Goal: Transaction & Acquisition: Purchase product/service

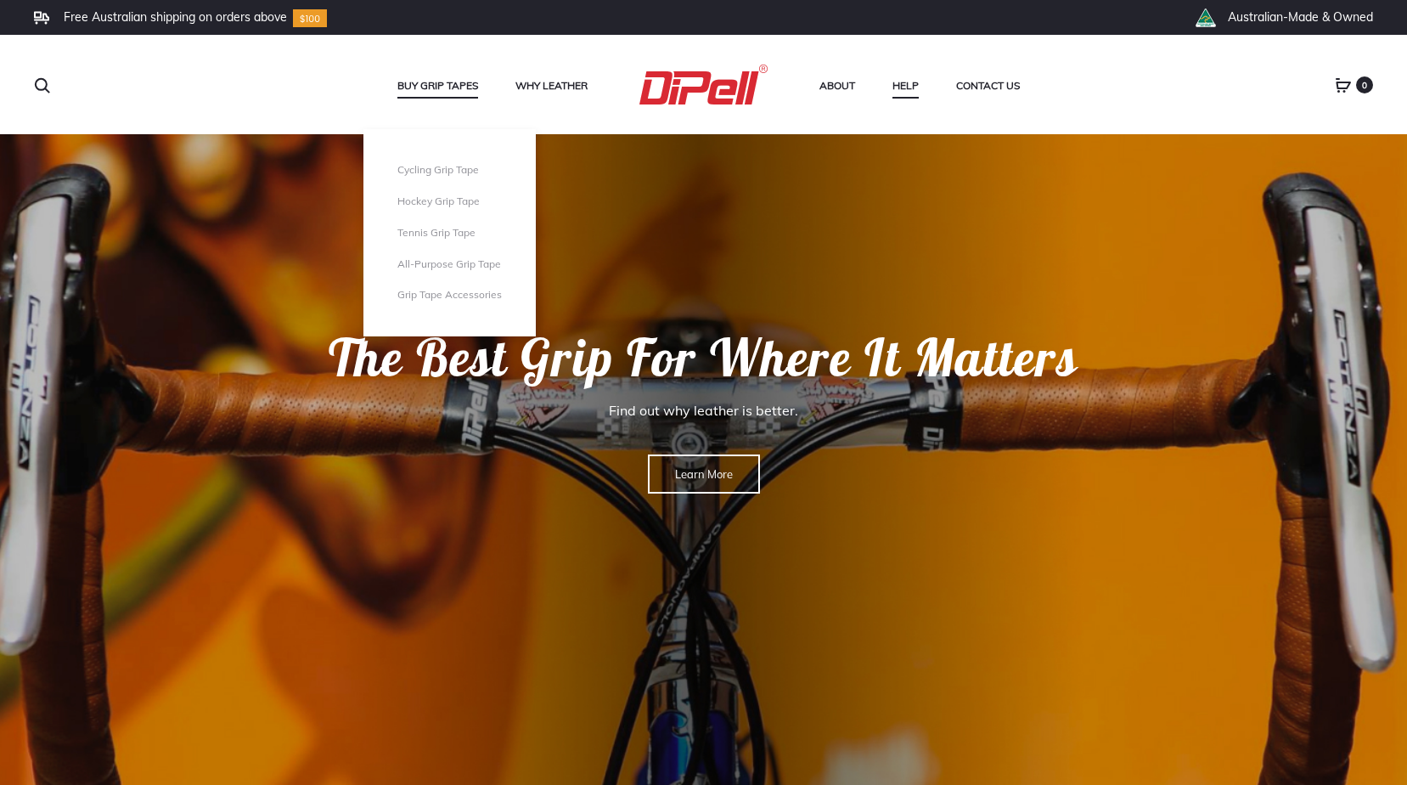
click at [465, 91] on link "Buy Grip Tapes" at bounding box center [437, 86] width 81 height 22
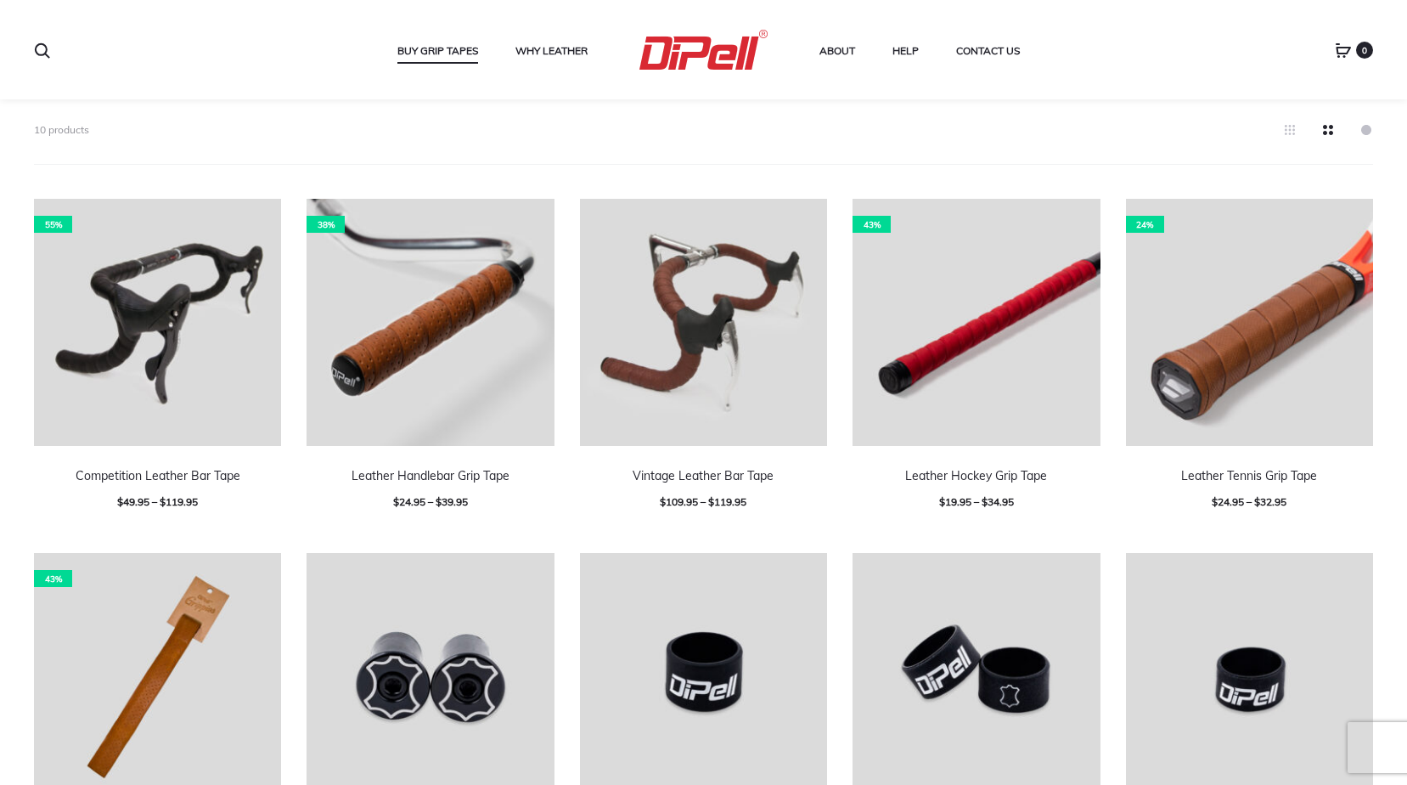
scroll to position [425, 0]
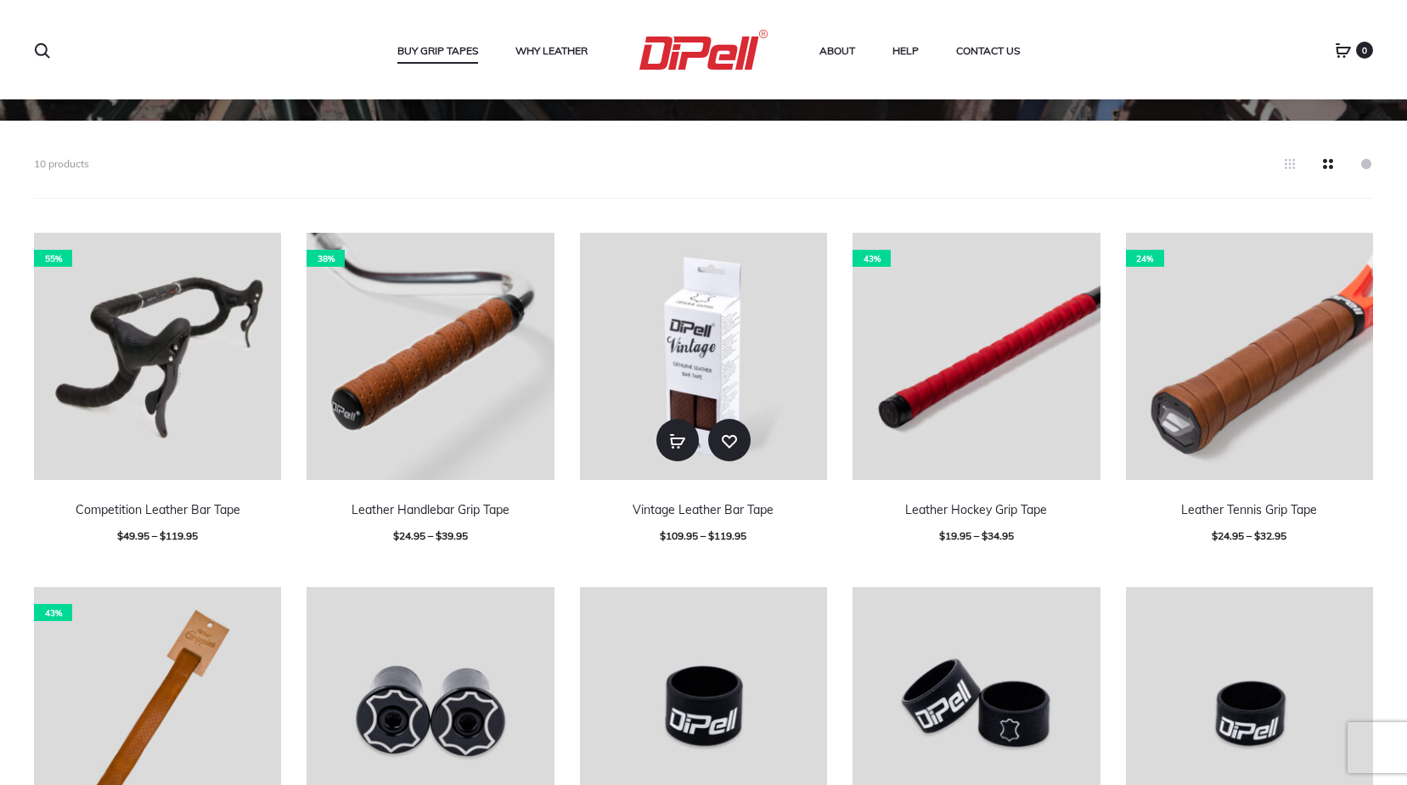
click at [679, 302] on img at bounding box center [703, 356] width 247 height 247
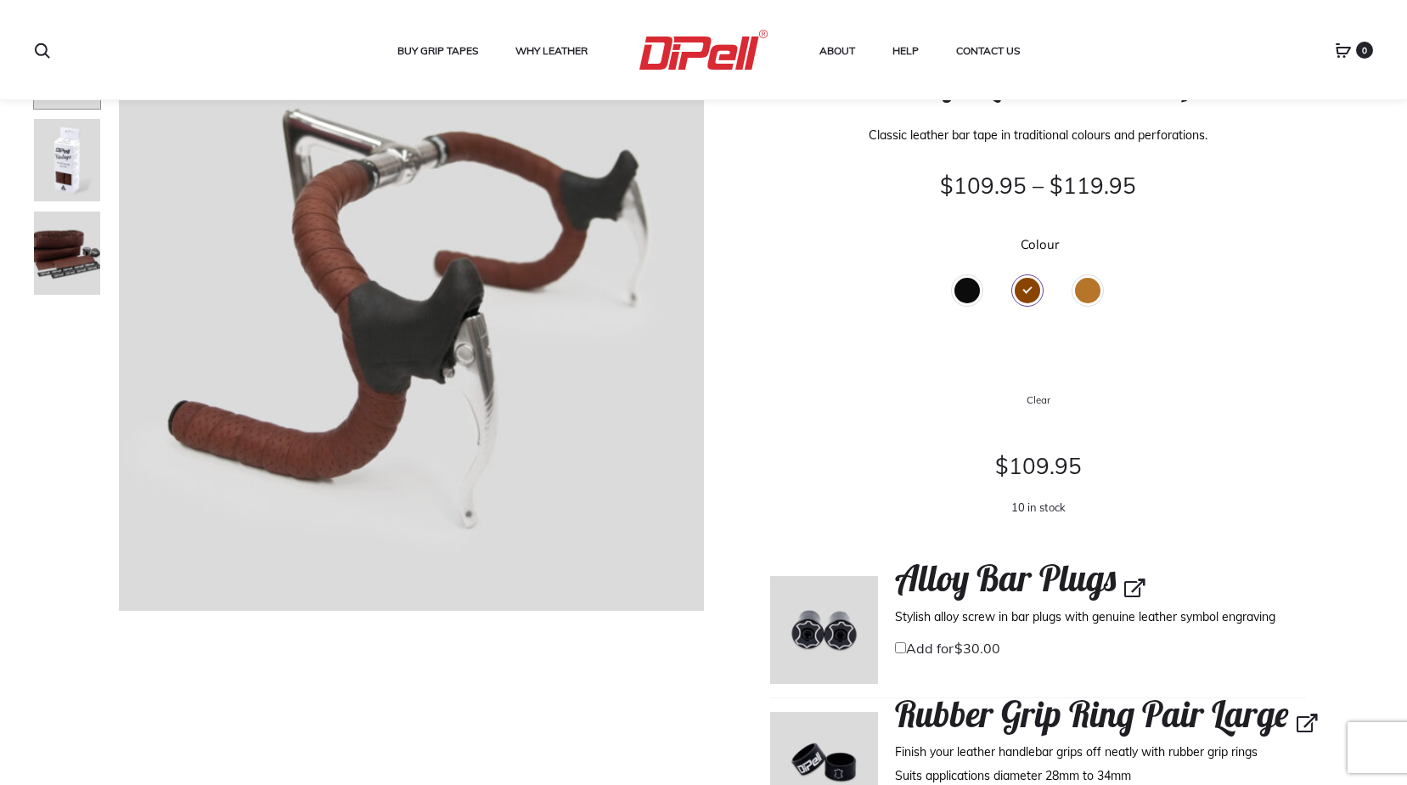
scroll to position [170, 0]
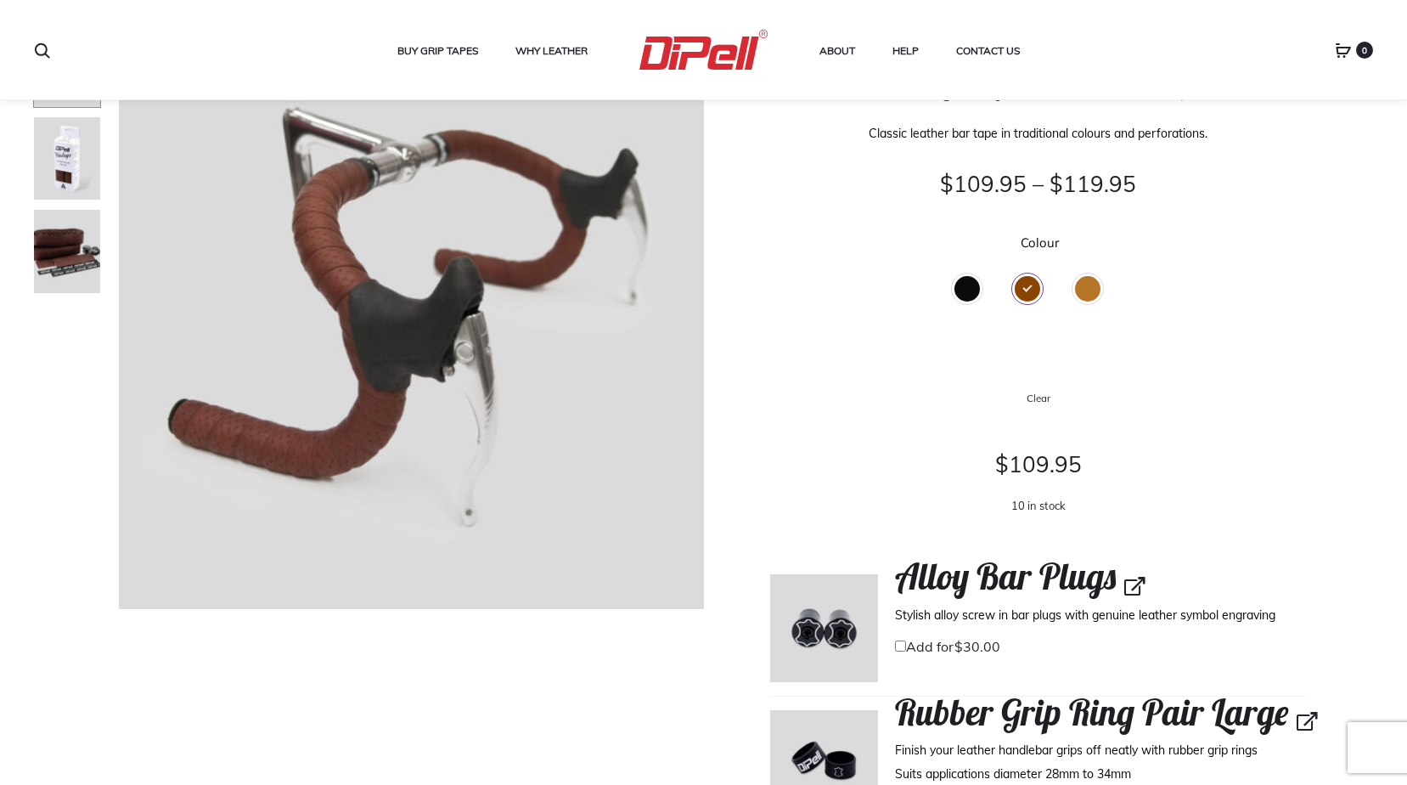
click at [965, 288] on div "Black" at bounding box center [966, 288] width 25 height 25
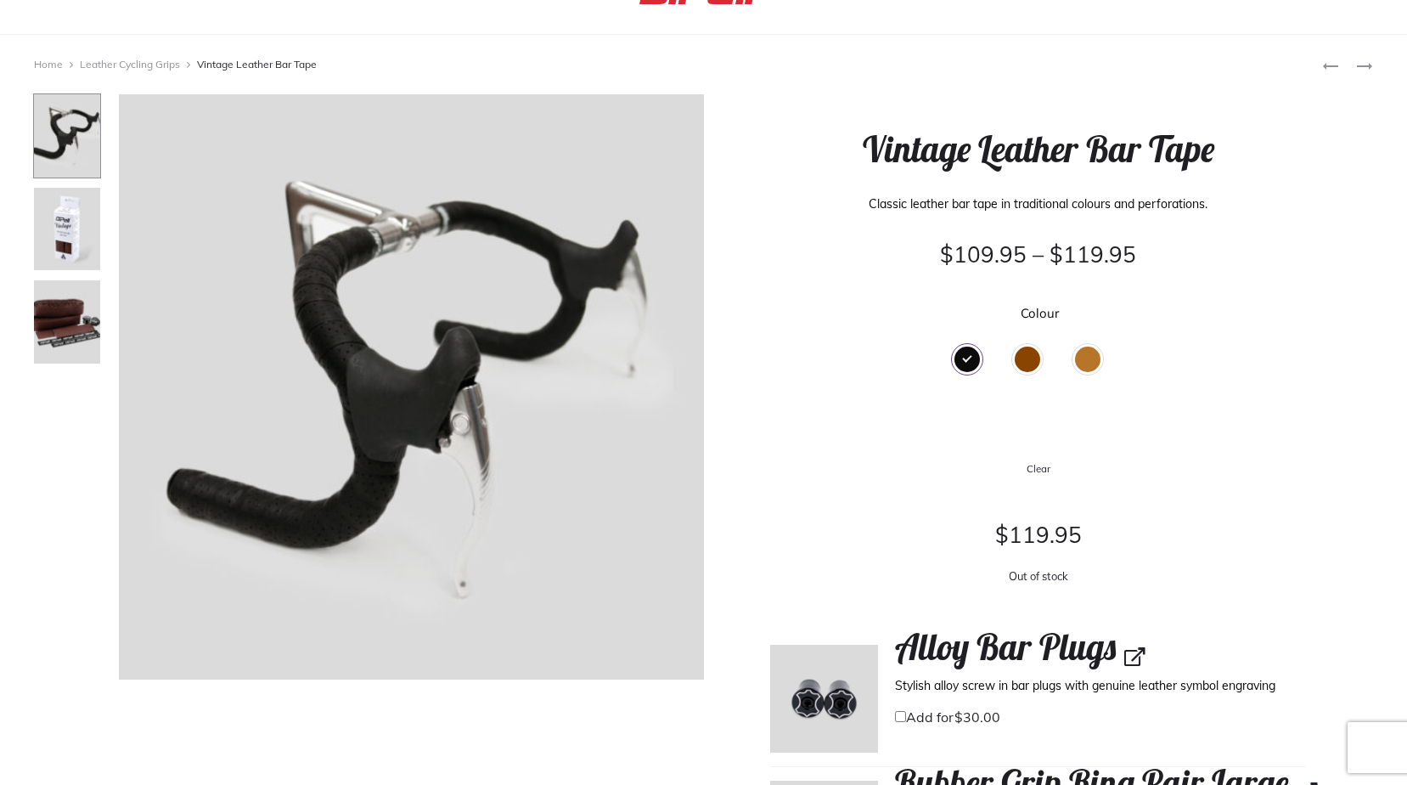
scroll to position [0, 0]
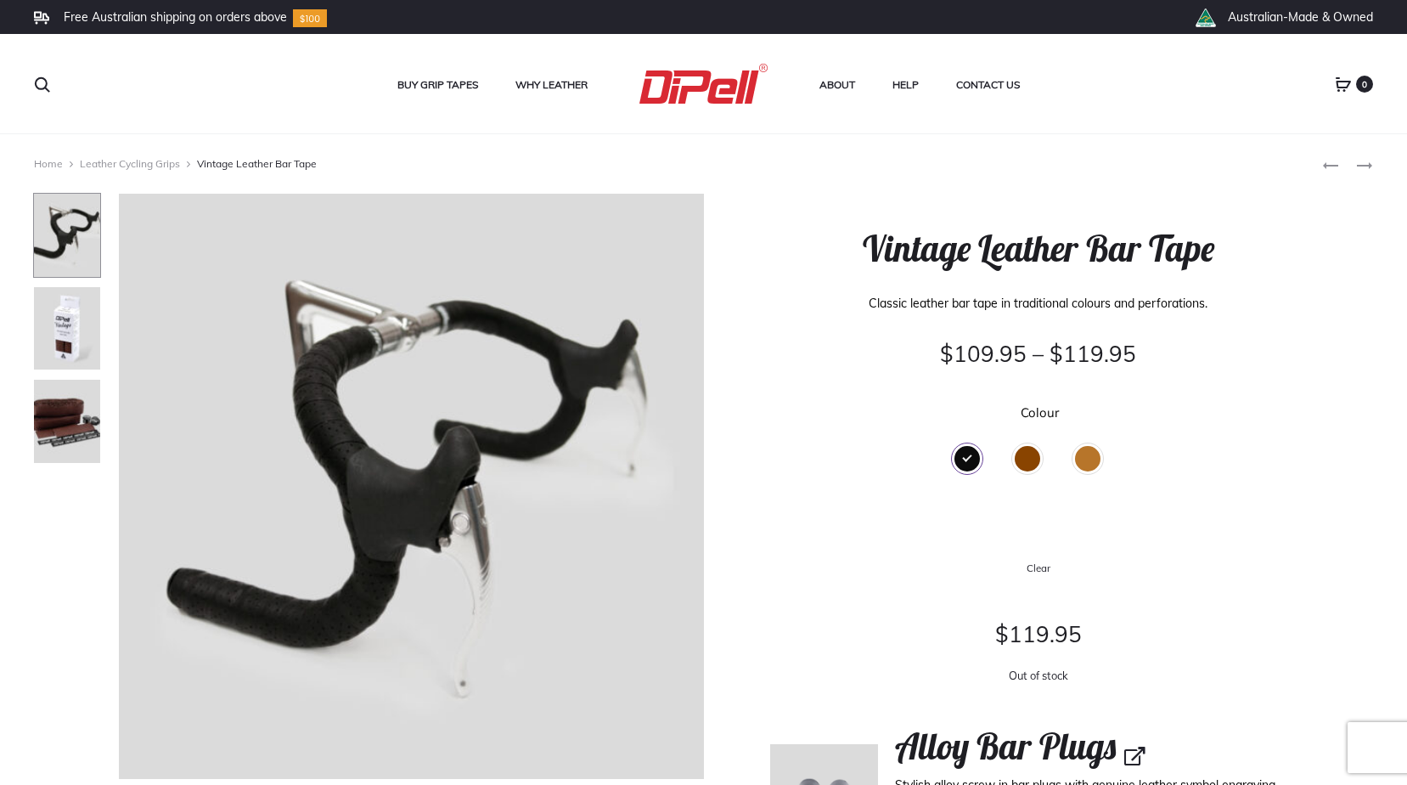
click at [1031, 453] on div "Brown" at bounding box center [1027, 458] width 25 height 25
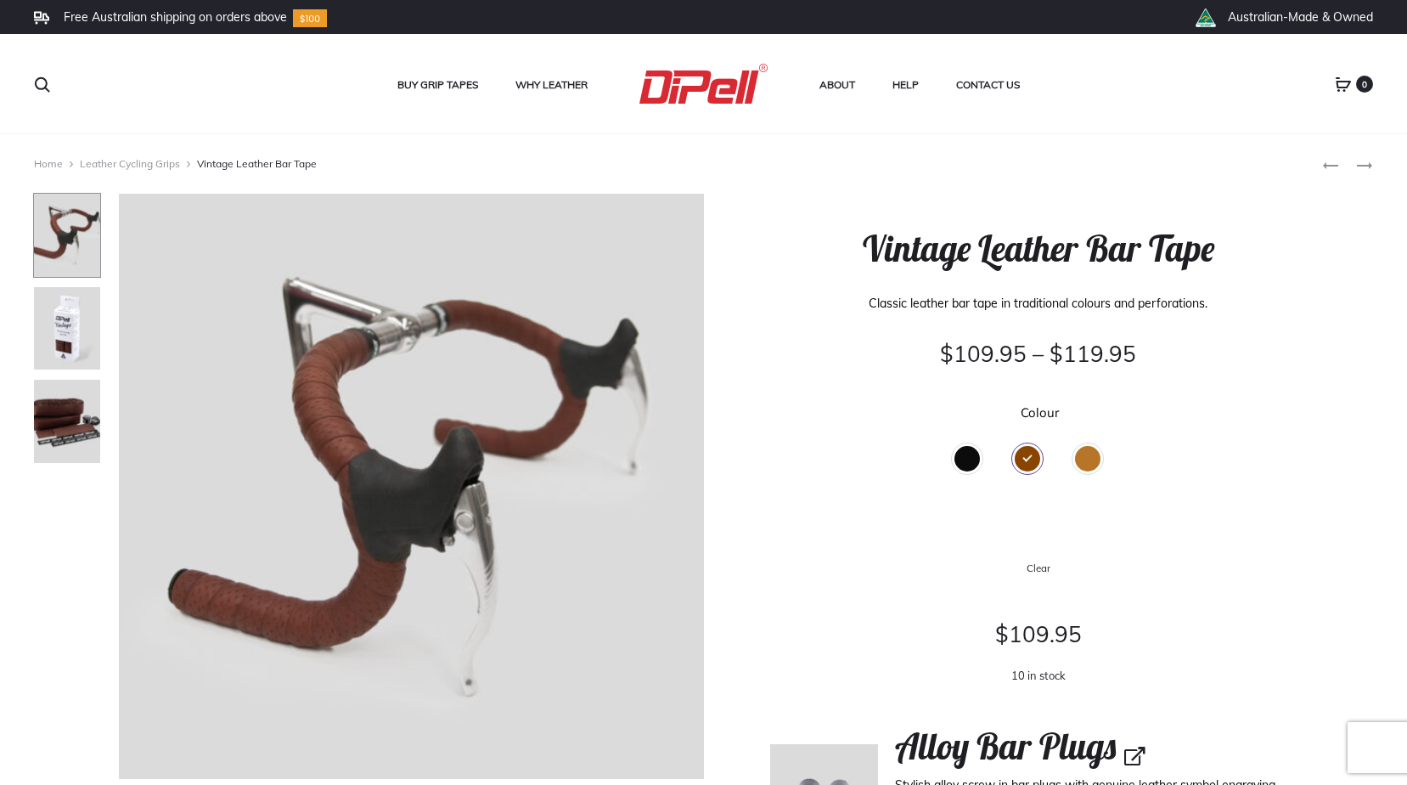
click at [1083, 453] on div "Tan" at bounding box center [1087, 458] width 25 height 25
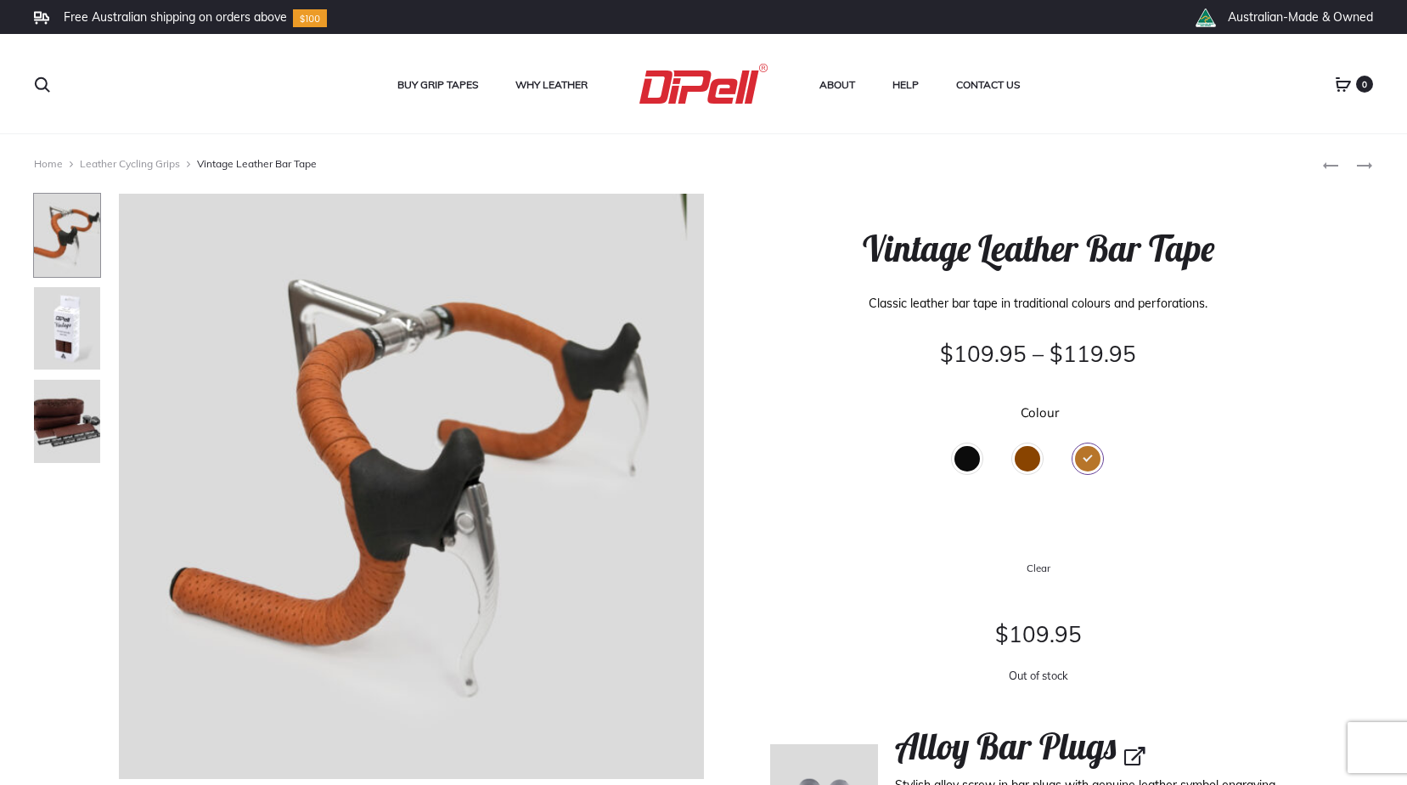
click at [970, 453] on div "Black" at bounding box center [966, 458] width 25 height 25
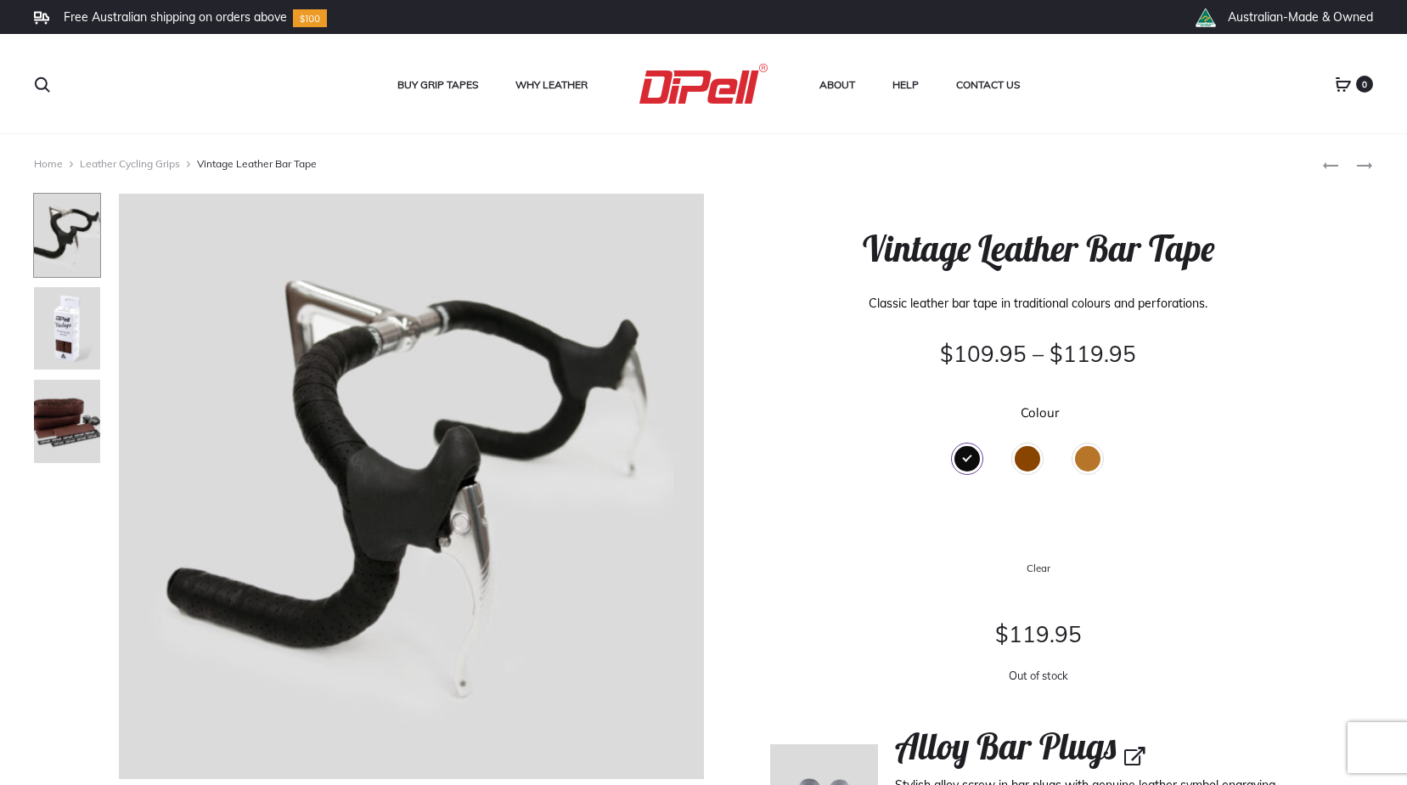
click at [970, 458] on div "Black" at bounding box center [966, 458] width 25 height 25
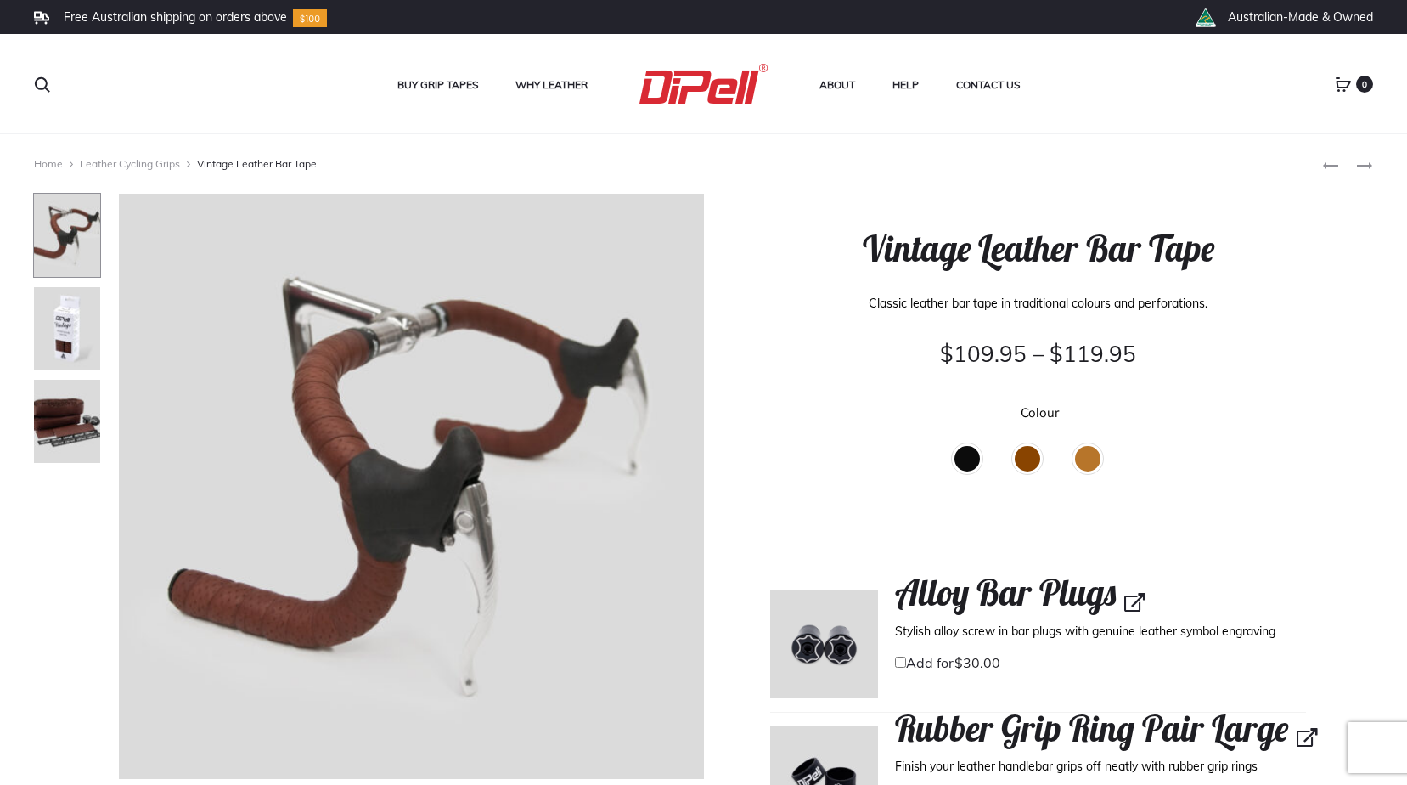
click at [969, 458] on div "Black" at bounding box center [966, 458] width 25 height 25
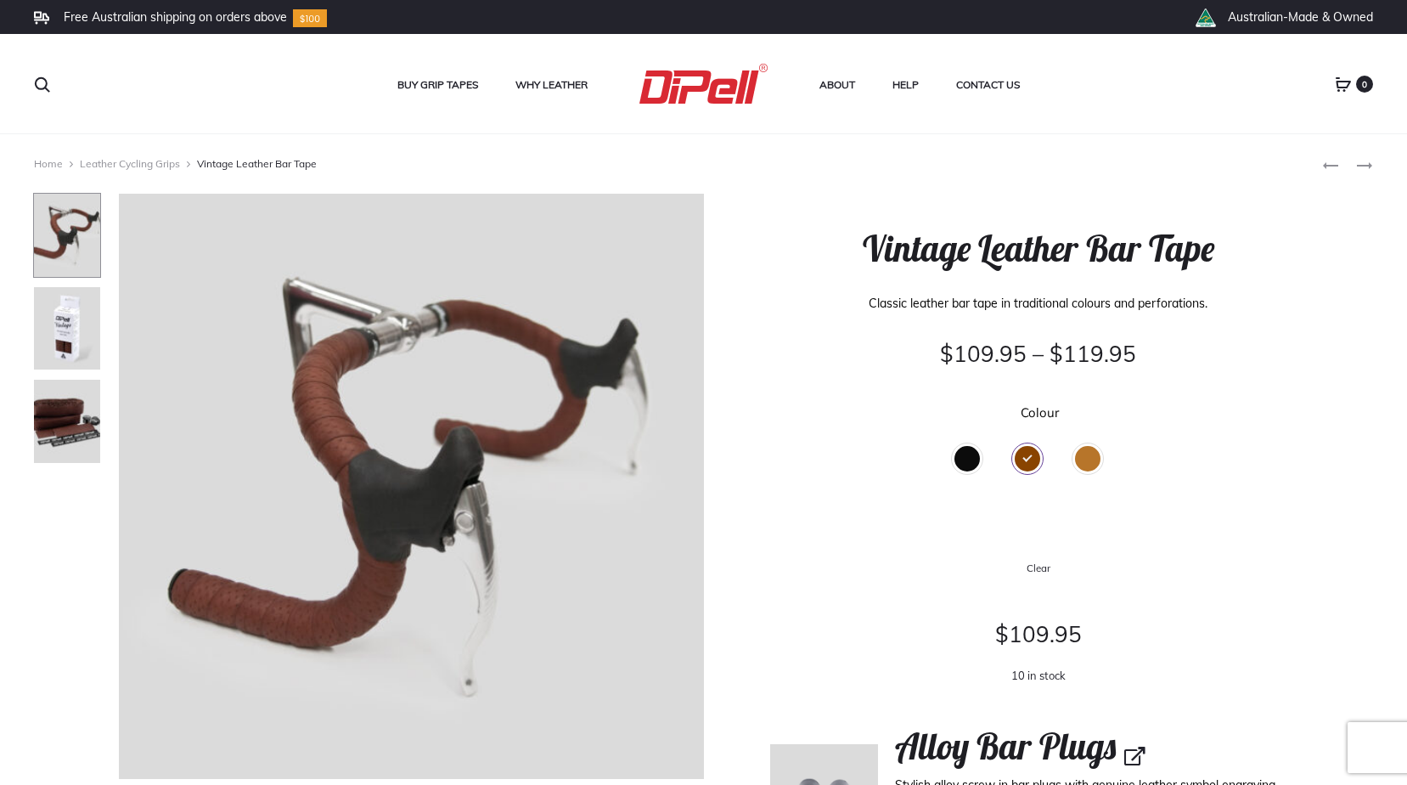
click at [971, 457] on div "Black" at bounding box center [966, 458] width 25 height 25
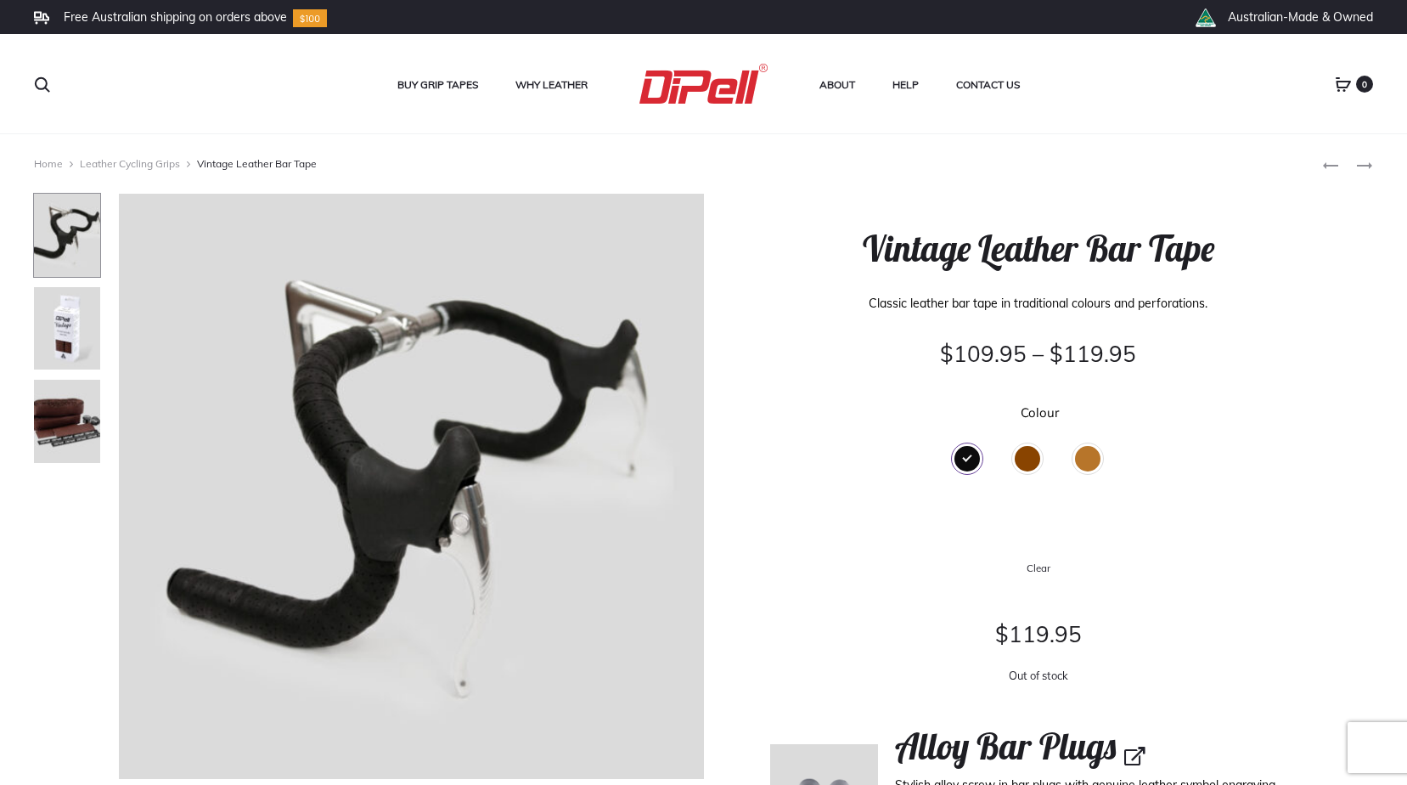
click at [132, 158] on link "Leather Cycling Grips" at bounding box center [130, 163] width 100 height 13
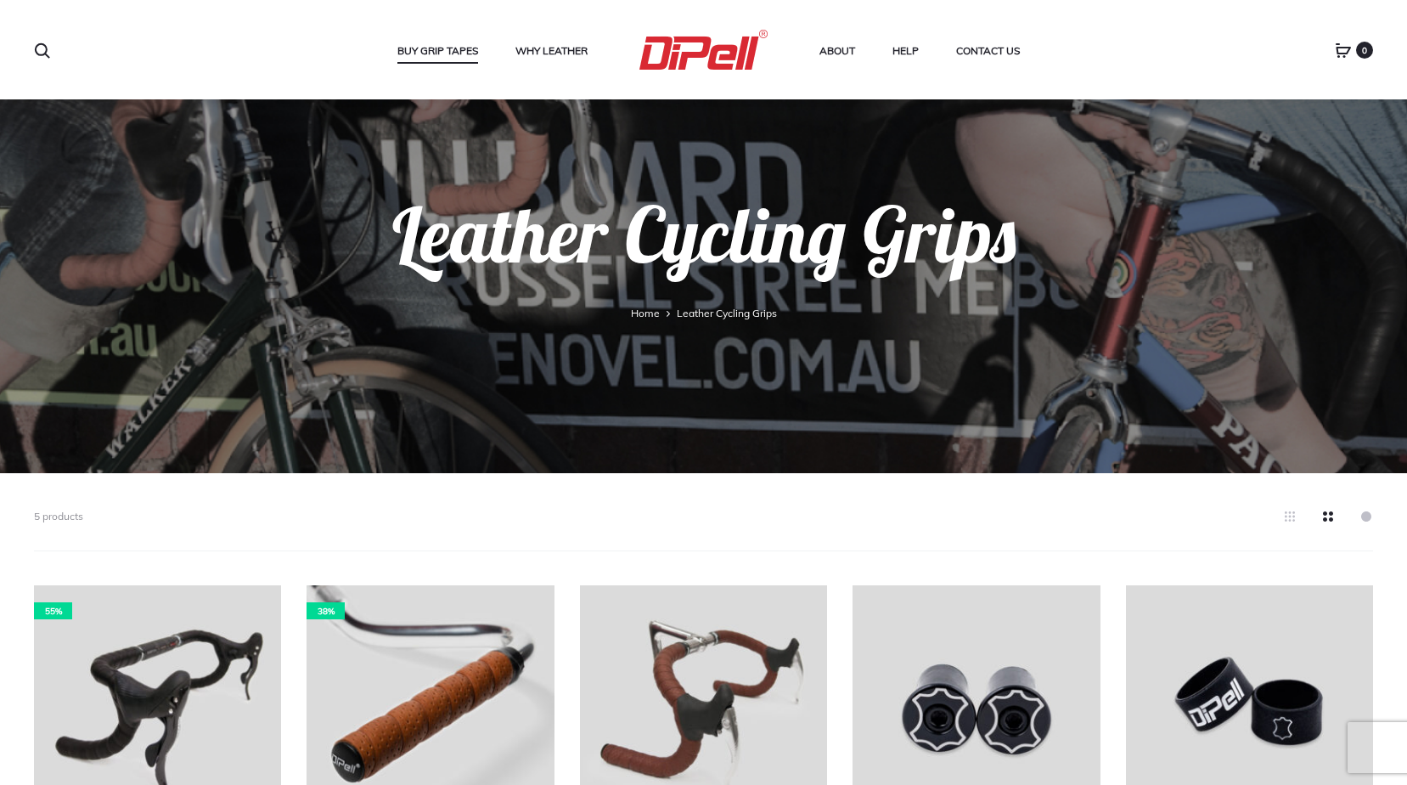
scroll to position [255, 0]
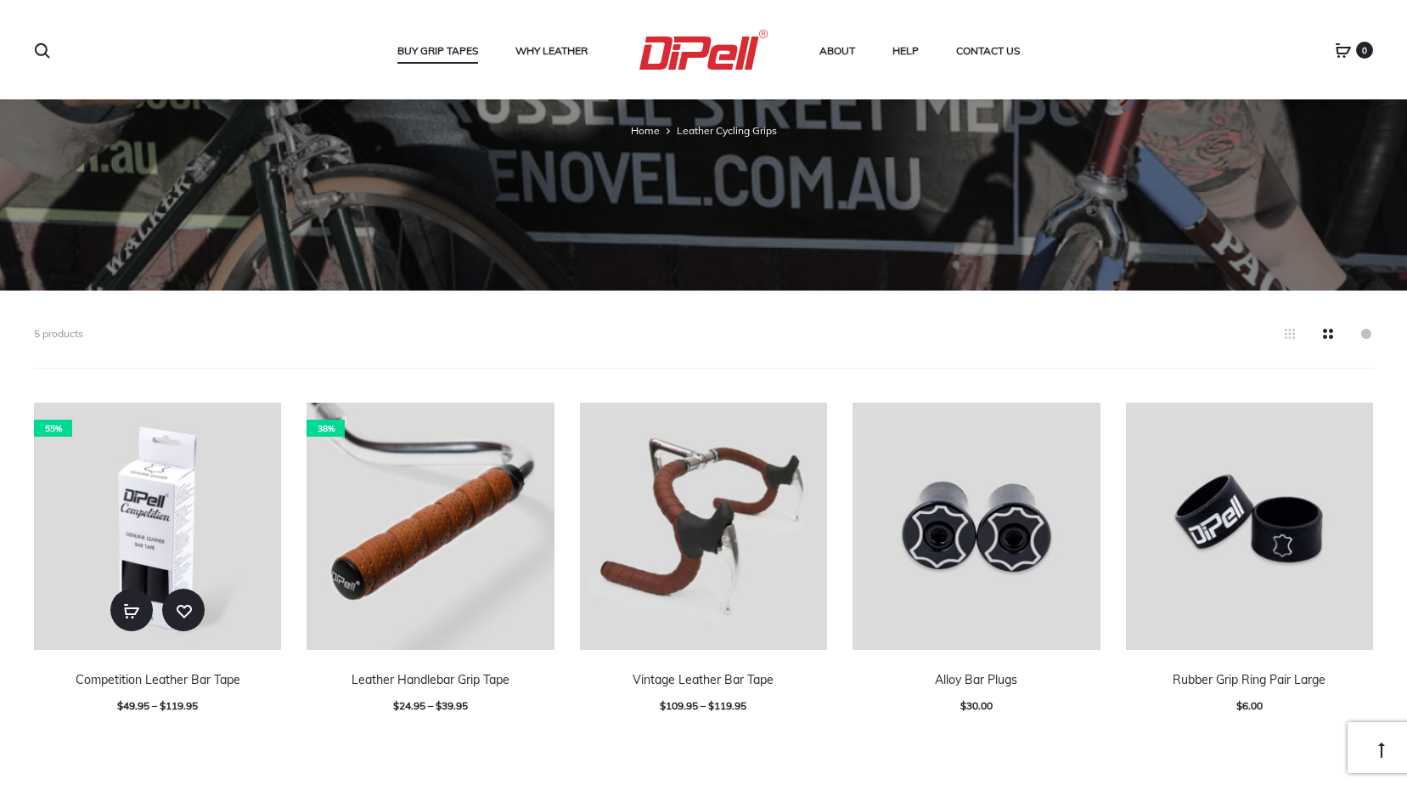
click at [193, 475] on img at bounding box center [157, 525] width 247 height 247
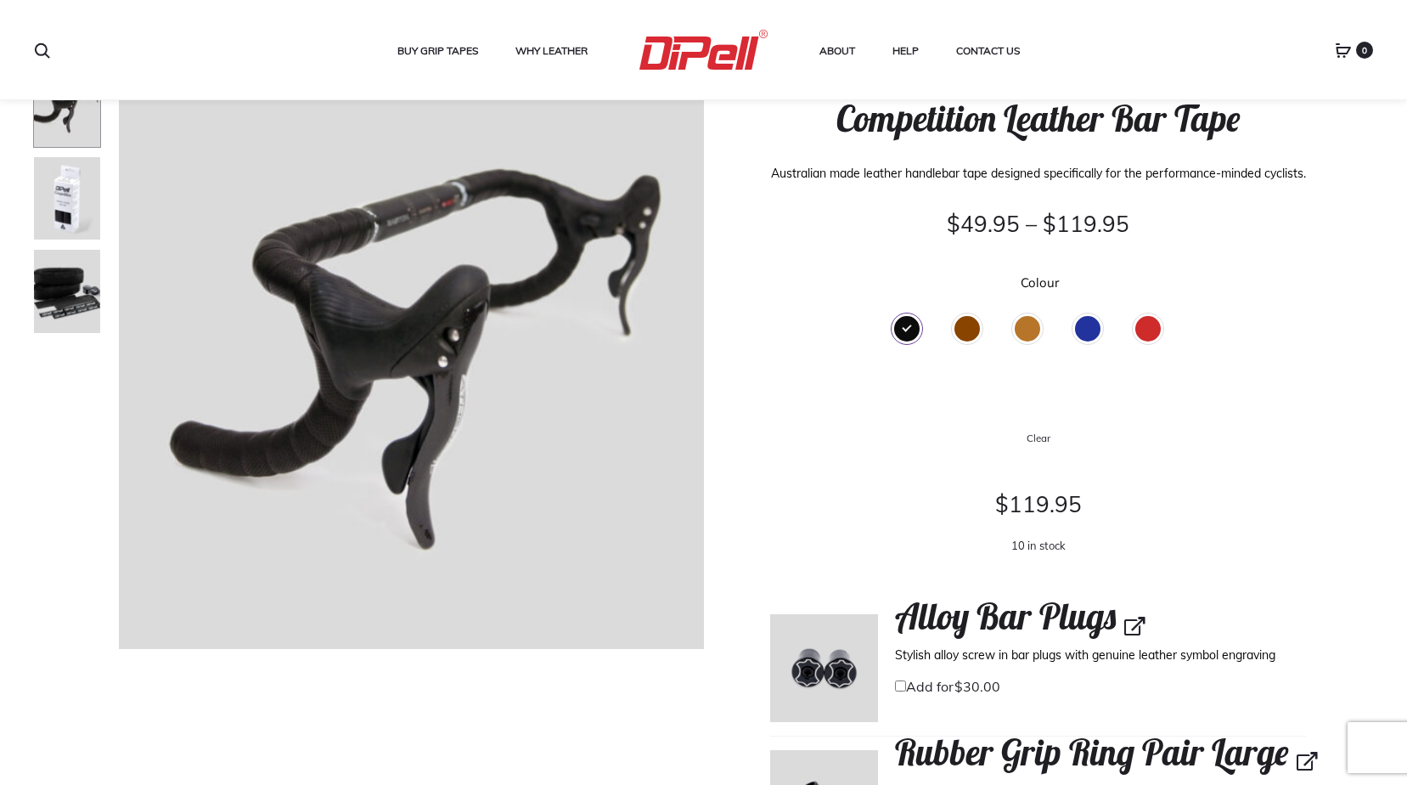
scroll to position [170, 0]
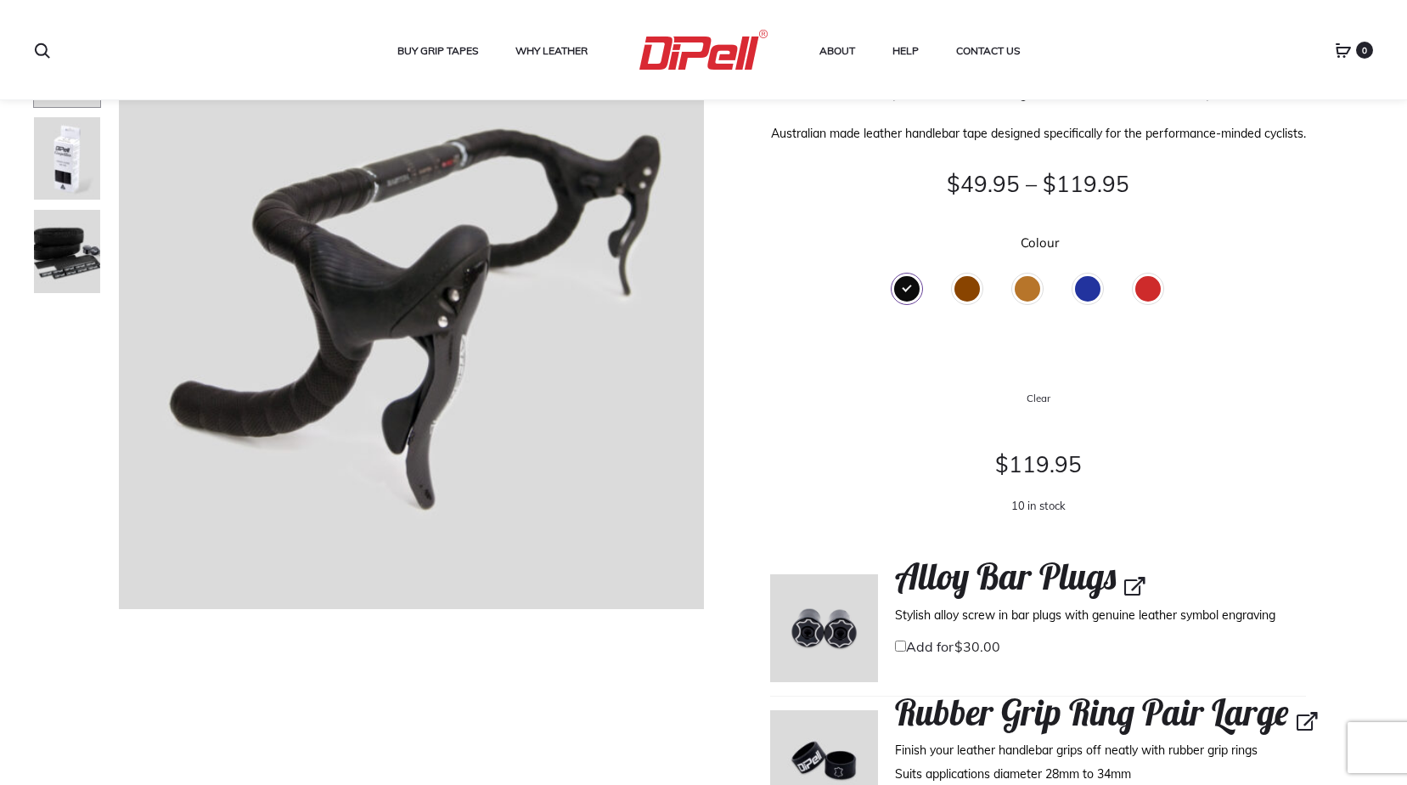
click at [1147, 301] on div "Red" at bounding box center [1147, 288] width 25 height 25
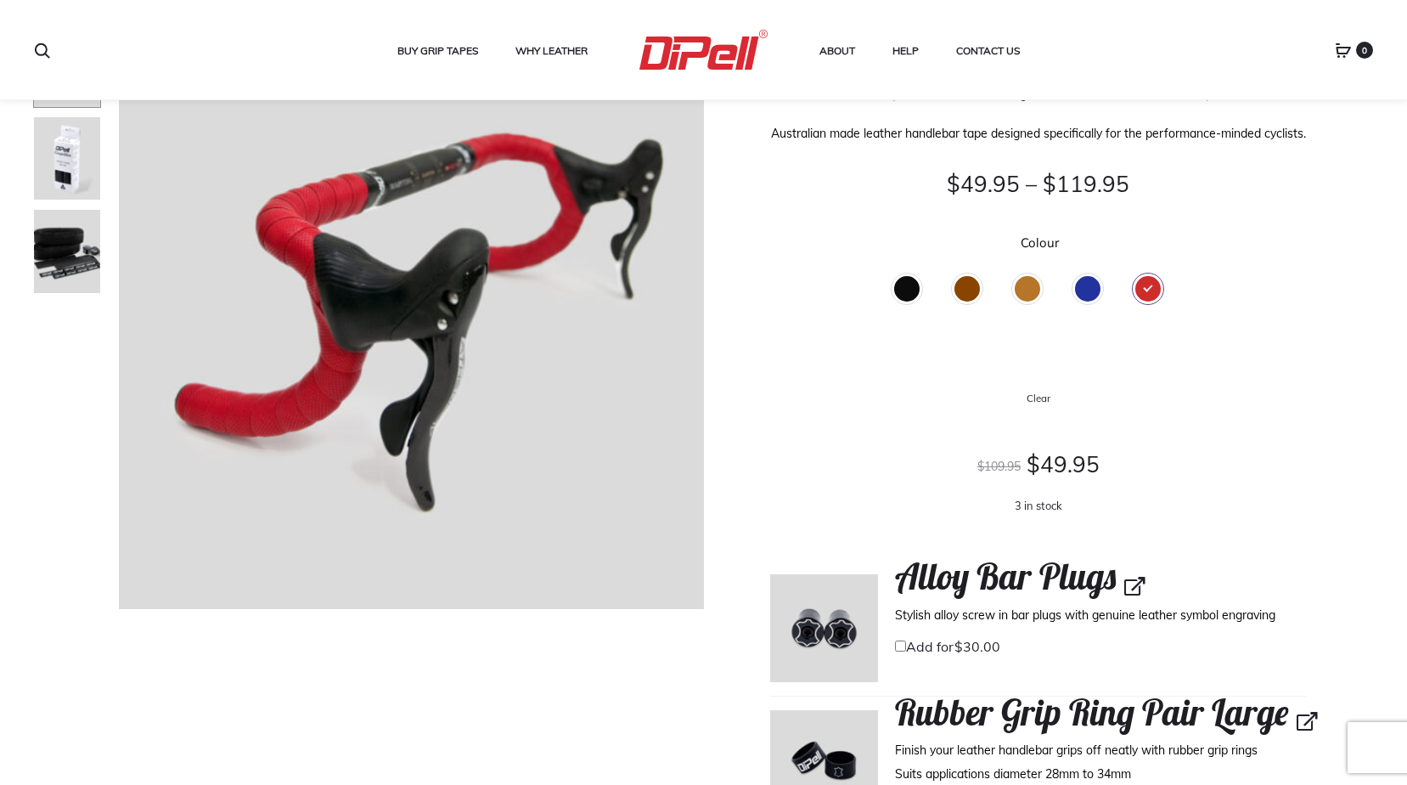
click at [1087, 301] on div "Blue" at bounding box center [1087, 288] width 25 height 25
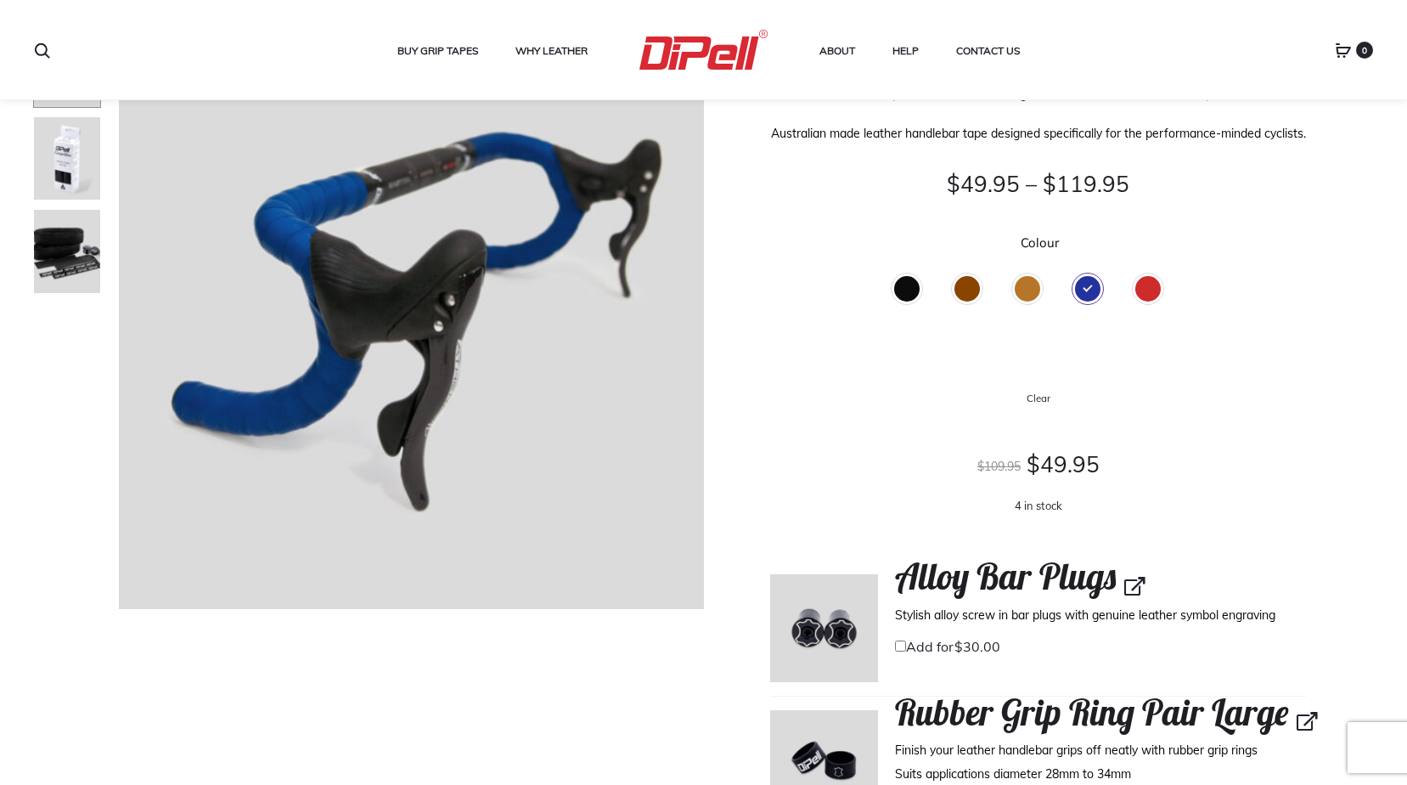
click at [1032, 301] on div "Tan" at bounding box center [1027, 288] width 25 height 25
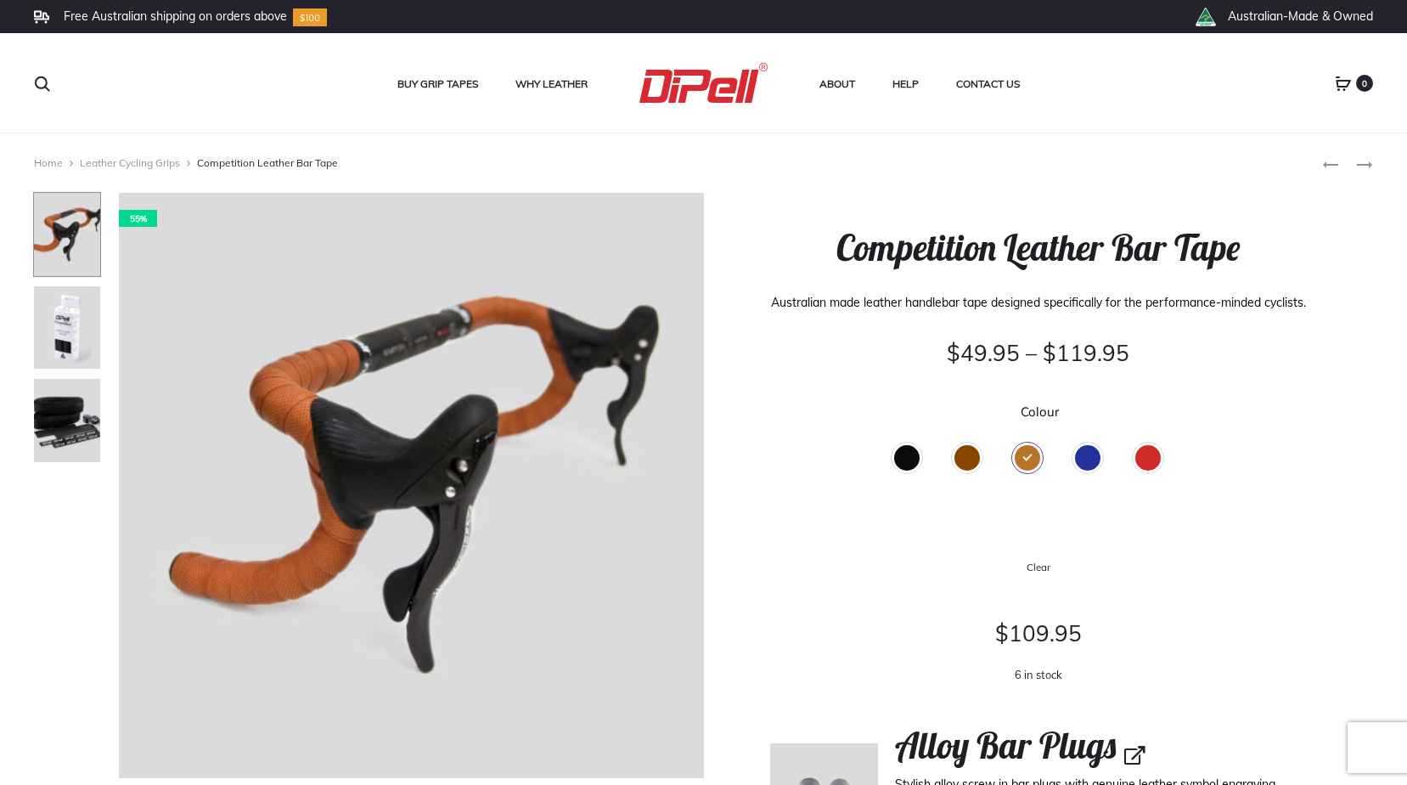
scroll to position [0, 0]
click at [962, 471] on div "Brown" at bounding box center [966, 458] width 25 height 25
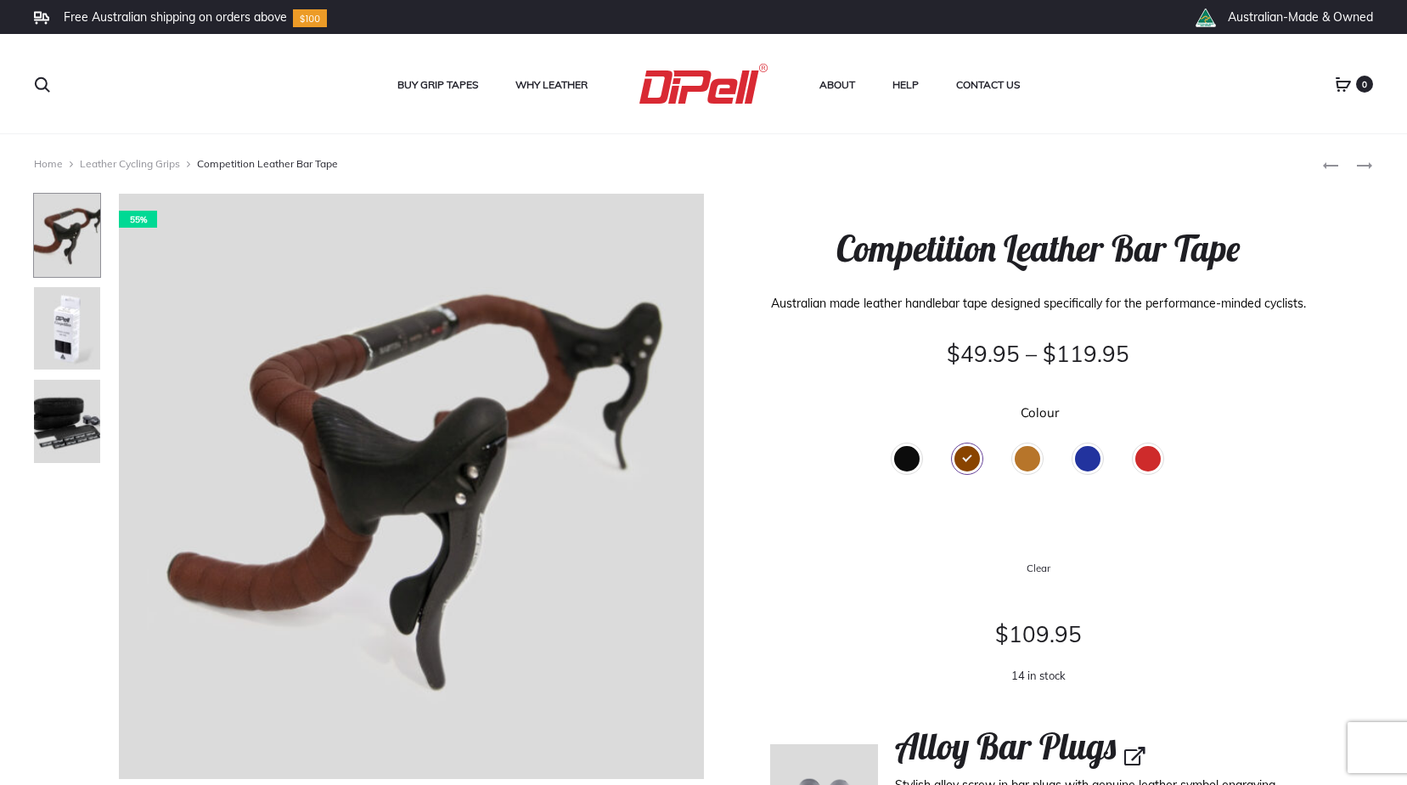
click at [1027, 471] on div "Tan" at bounding box center [1027, 458] width 25 height 25
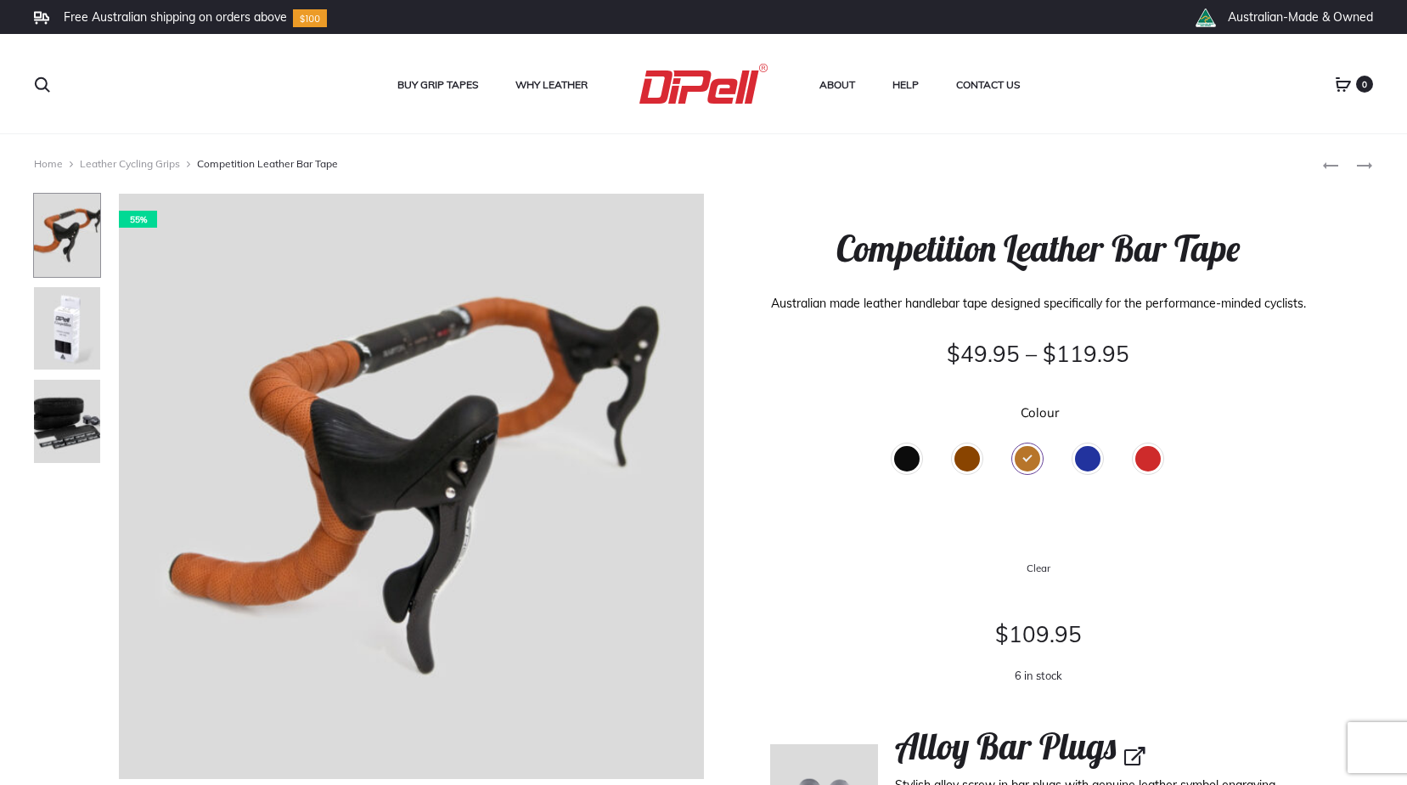
click at [904, 471] on div "Black" at bounding box center [906, 458] width 25 height 25
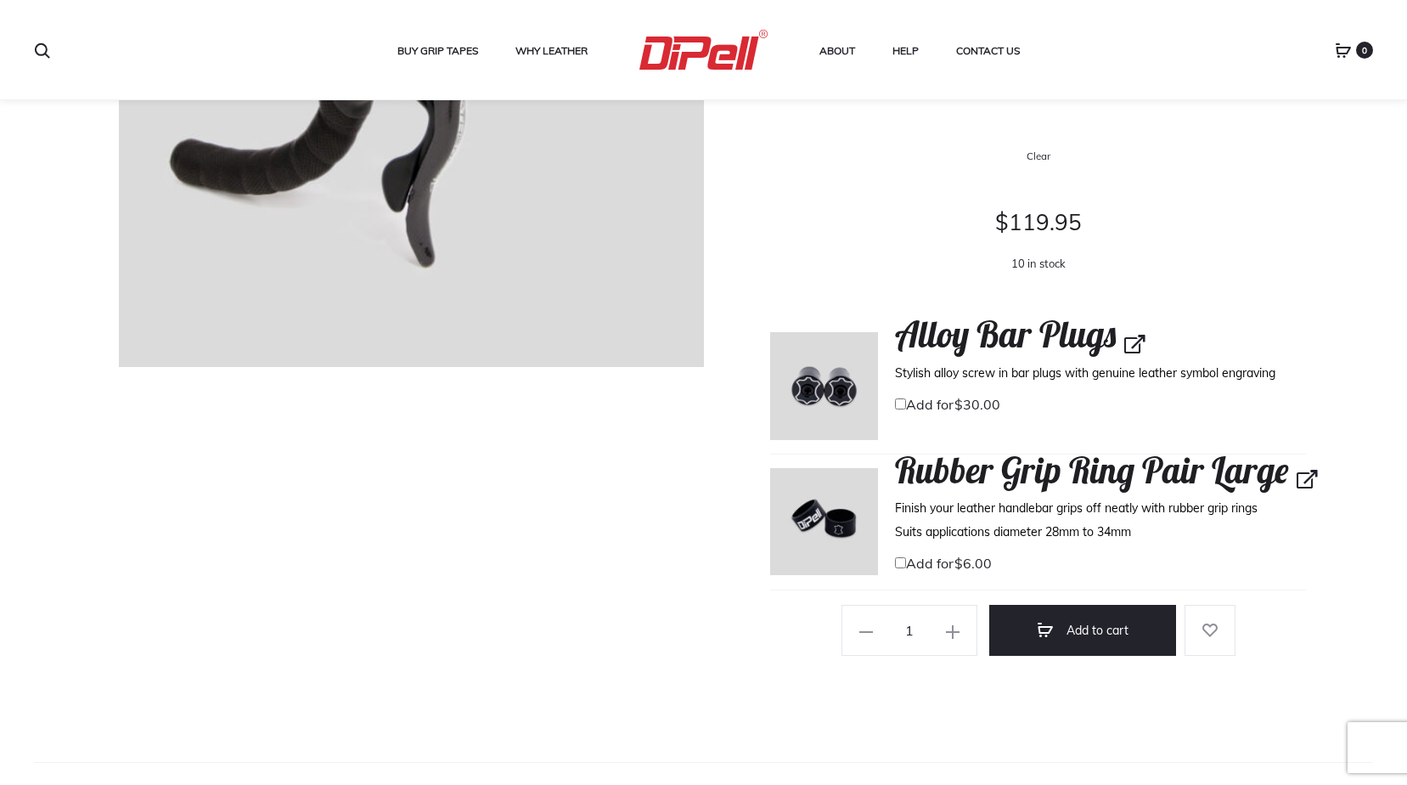
scroll to position [509, 0]
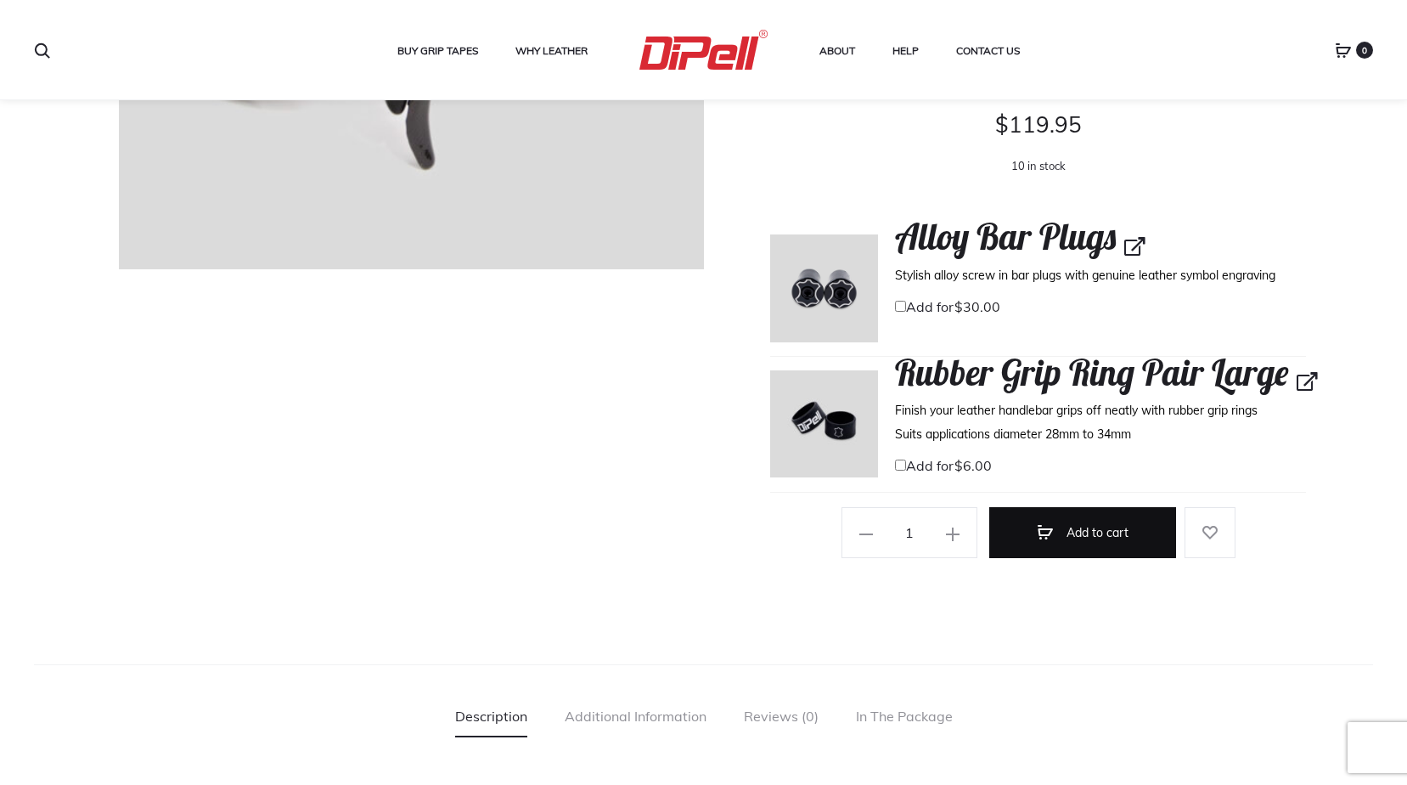
click at [1081, 558] on button "Add to cart" at bounding box center [1082, 532] width 187 height 51
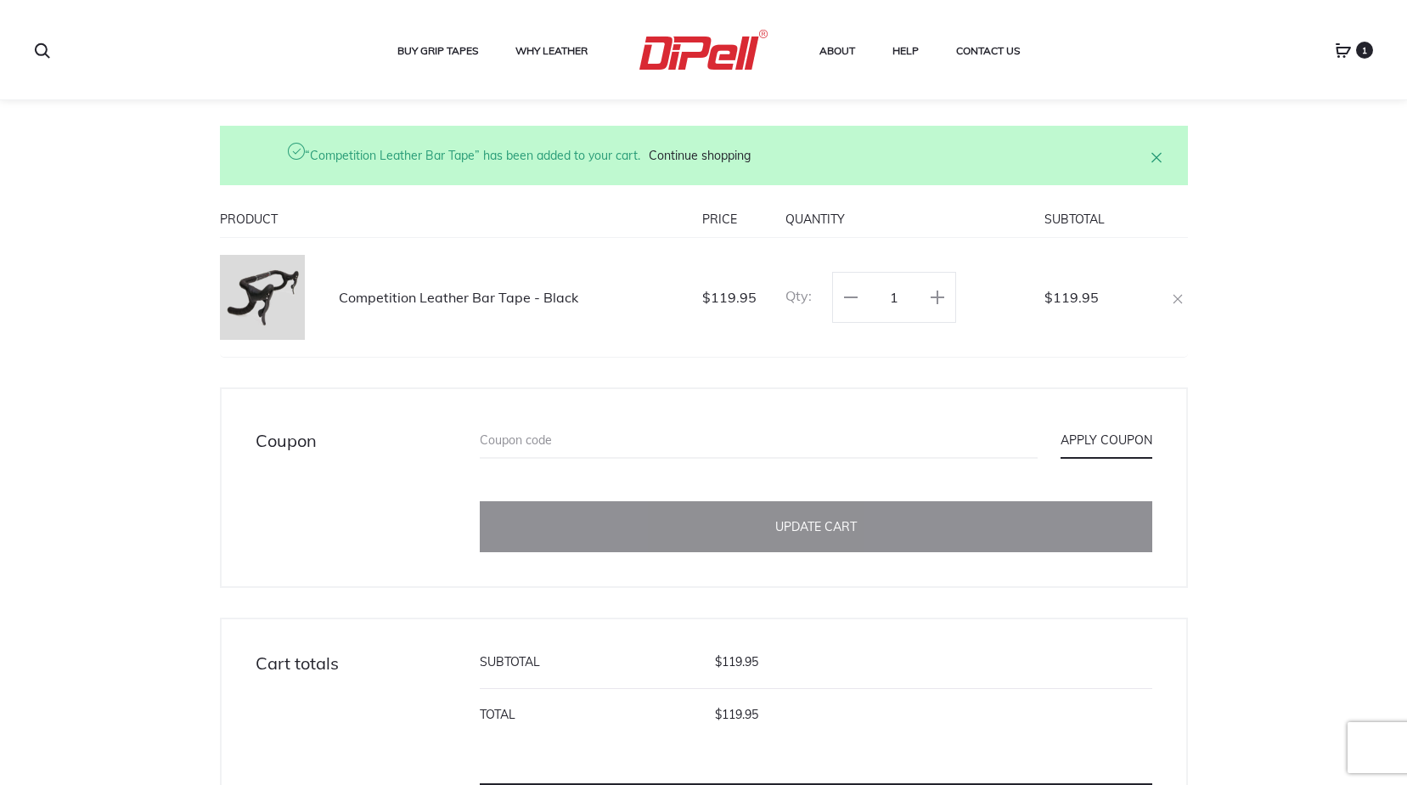
scroll to position [396, 0]
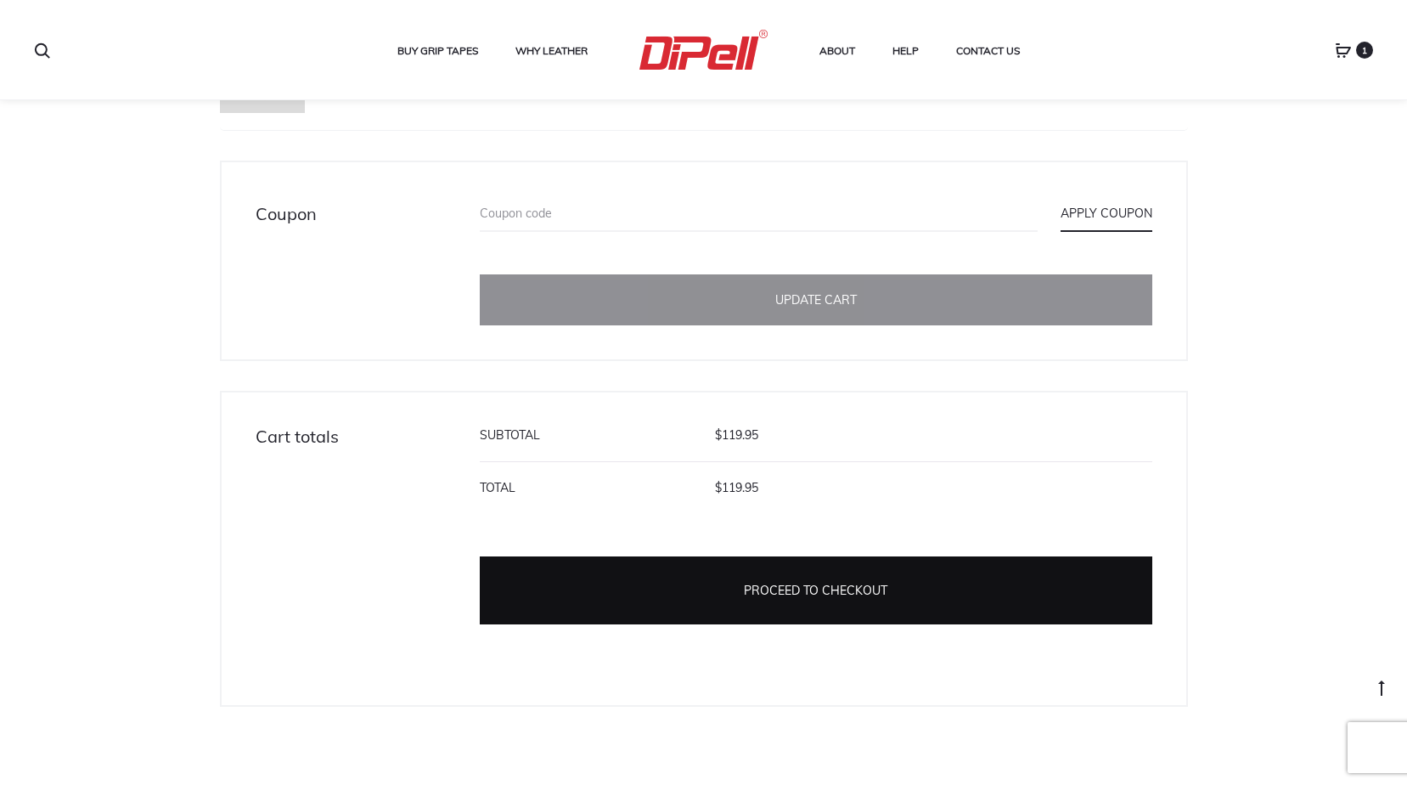
click at [729, 585] on link "Proceed to checkout" at bounding box center [816, 590] width 672 height 68
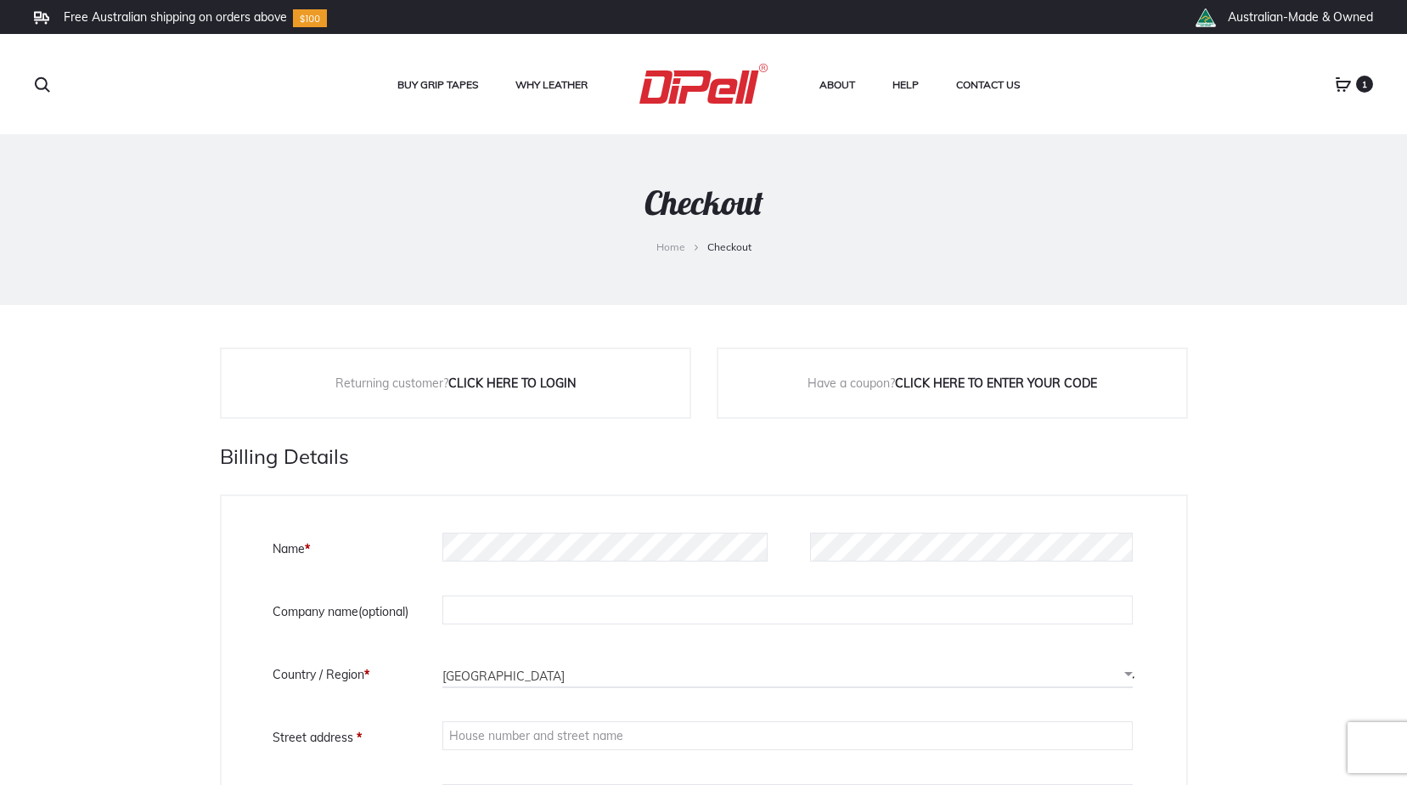
select select "VIC"
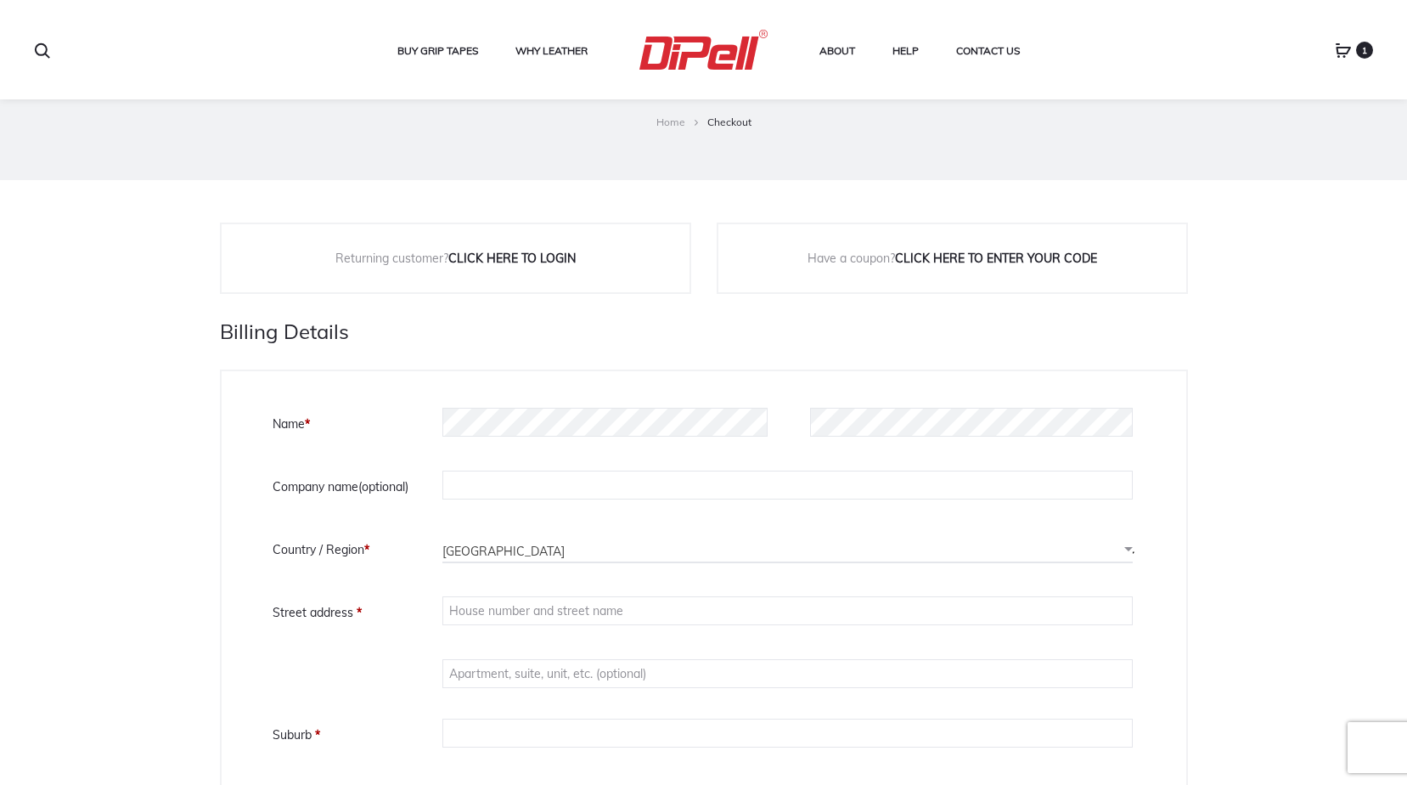
scroll to position [170, 0]
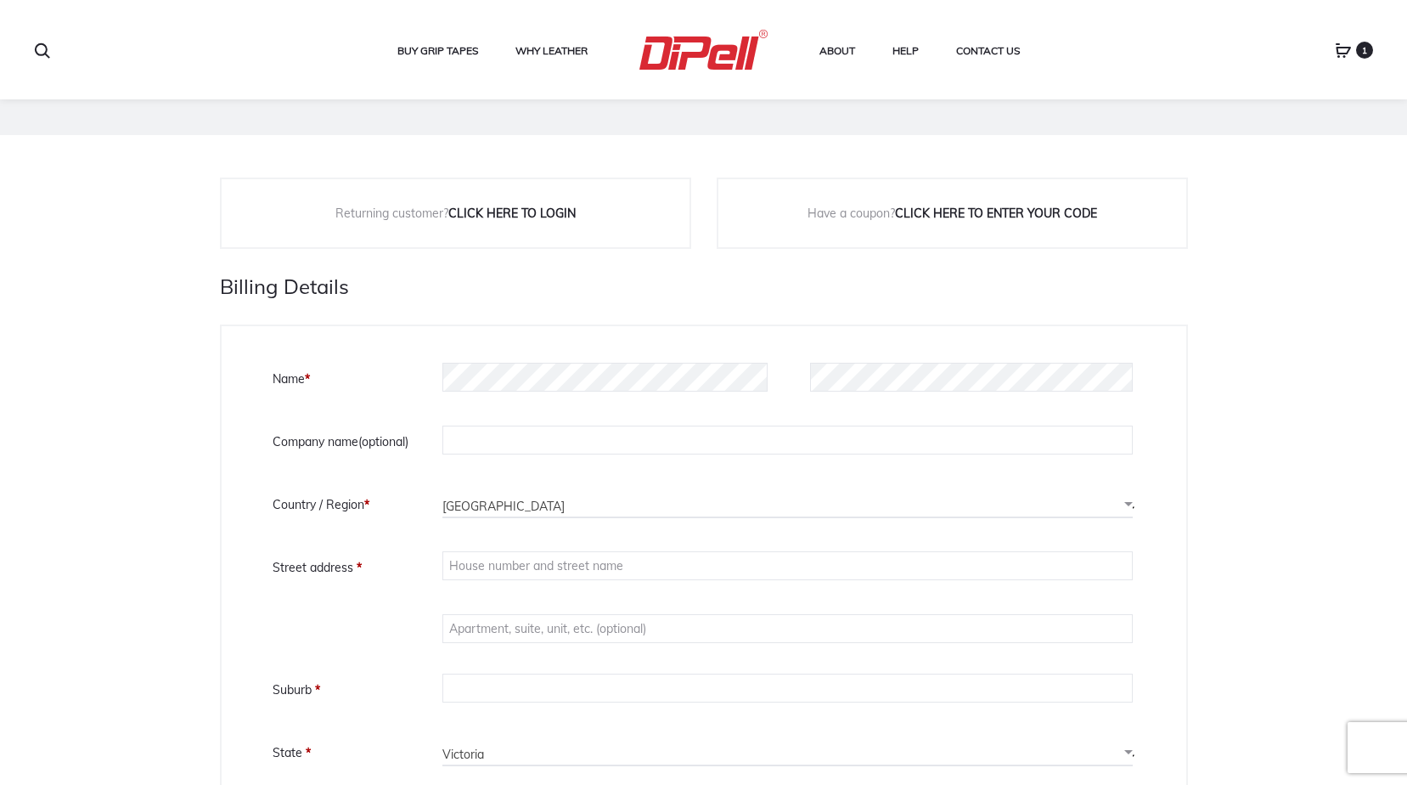
click at [510, 214] on link "Click here to login" at bounding box center [511, 212] width 127 height 15
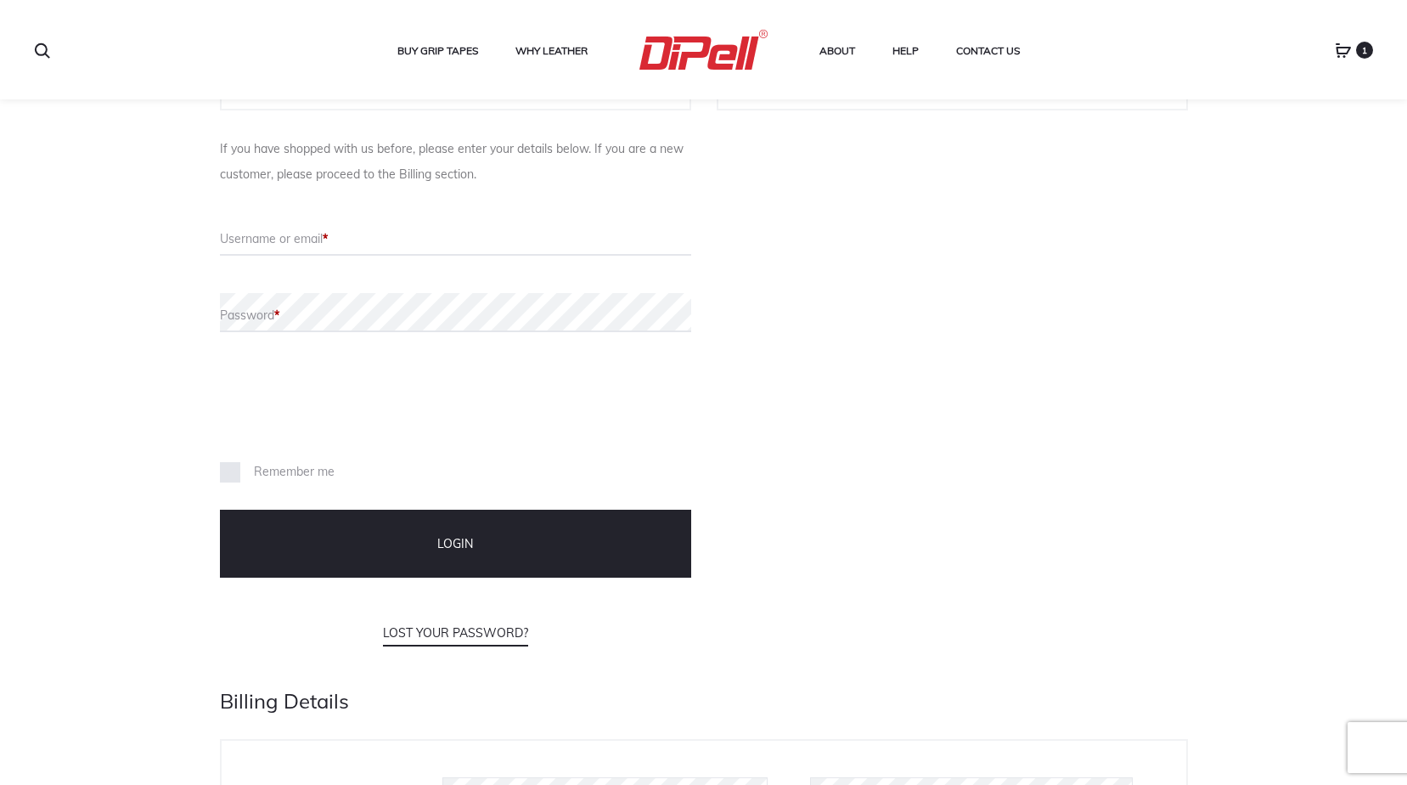
scroll to position [147, 0]
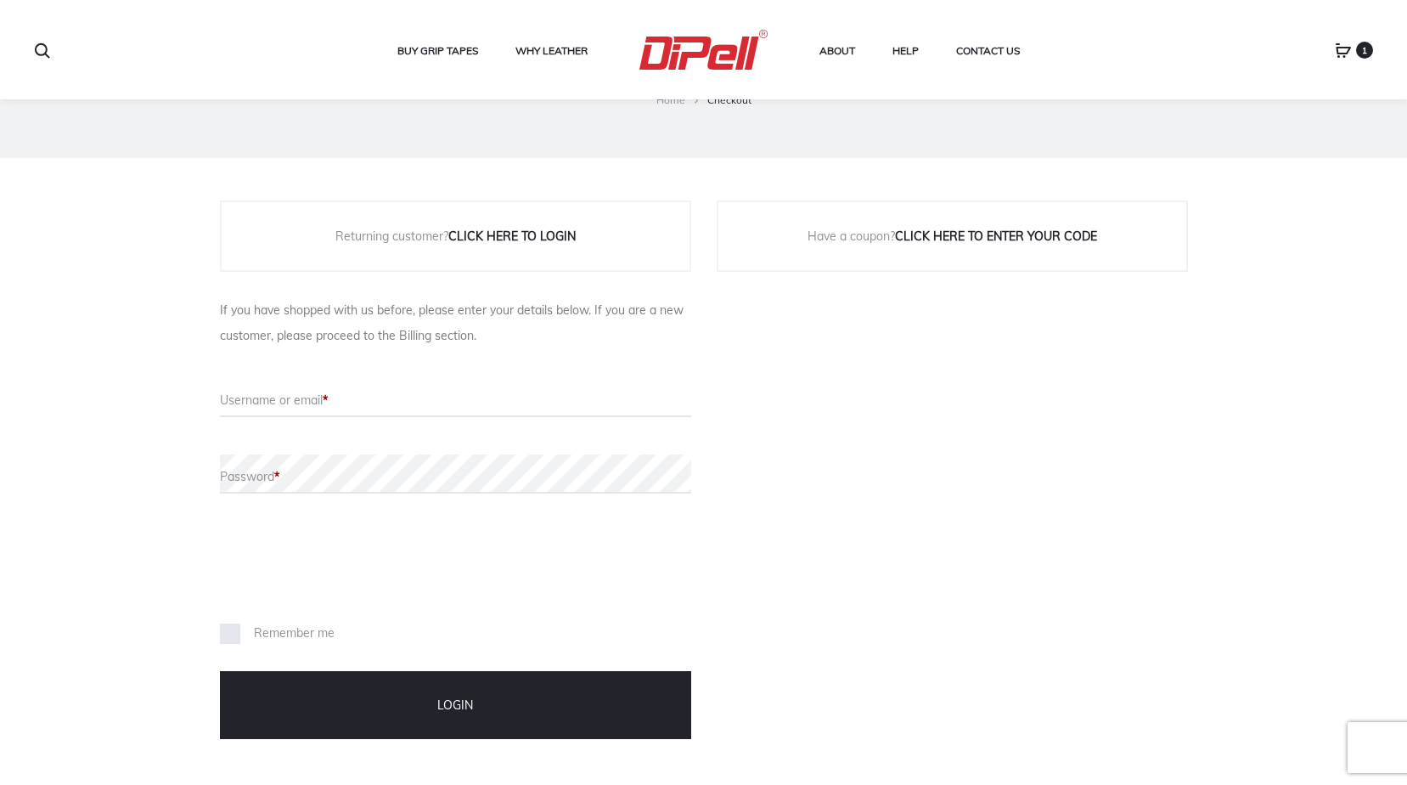
click at [251, 394] on label "Username or email *" at bounding box center [455, 400] width 471 height 12
click at [251, 391] on input "Username" at bounding box center [455, 397] width 471 height 39
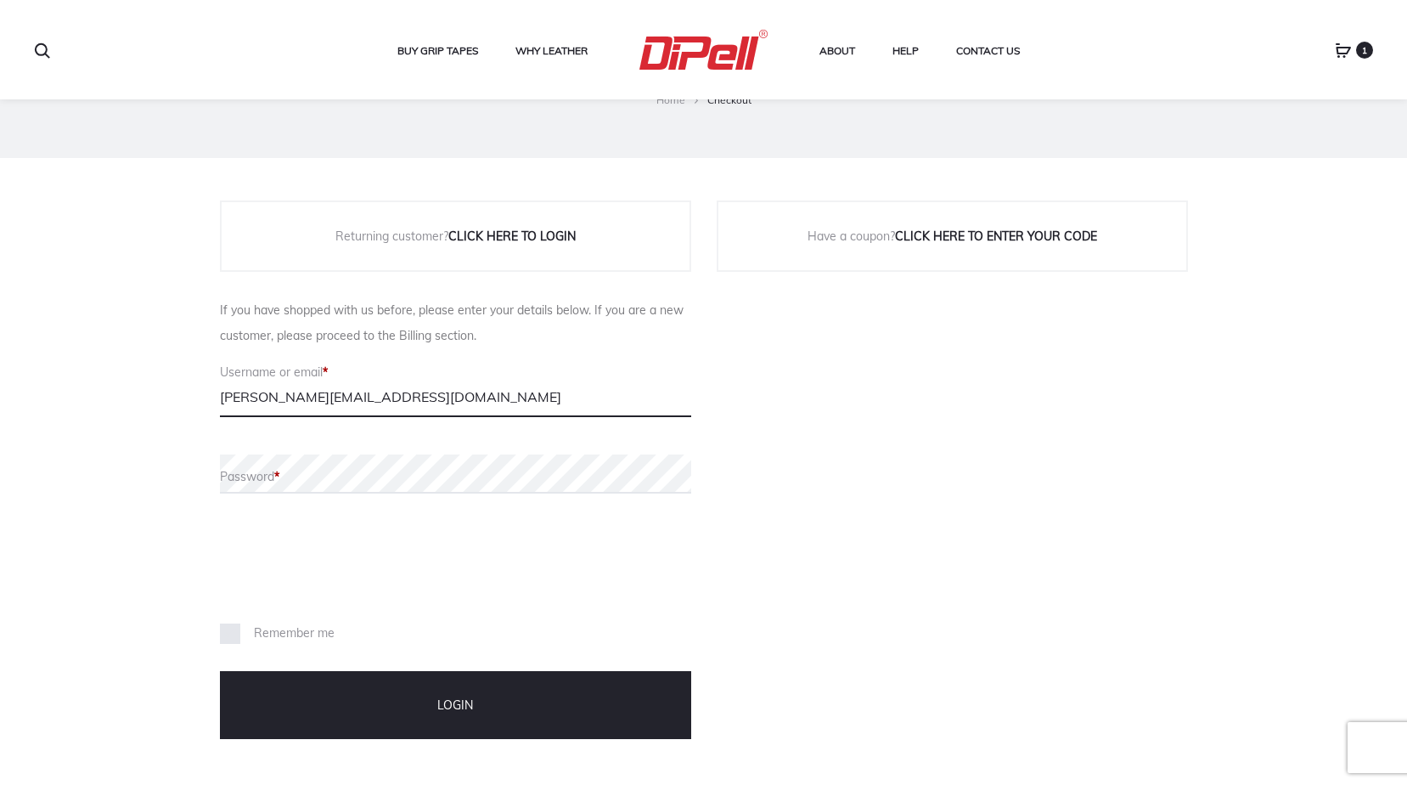
type input "[PERSON_NAME][EMAIL_ADDRESS][DOMAIN_NAME]"
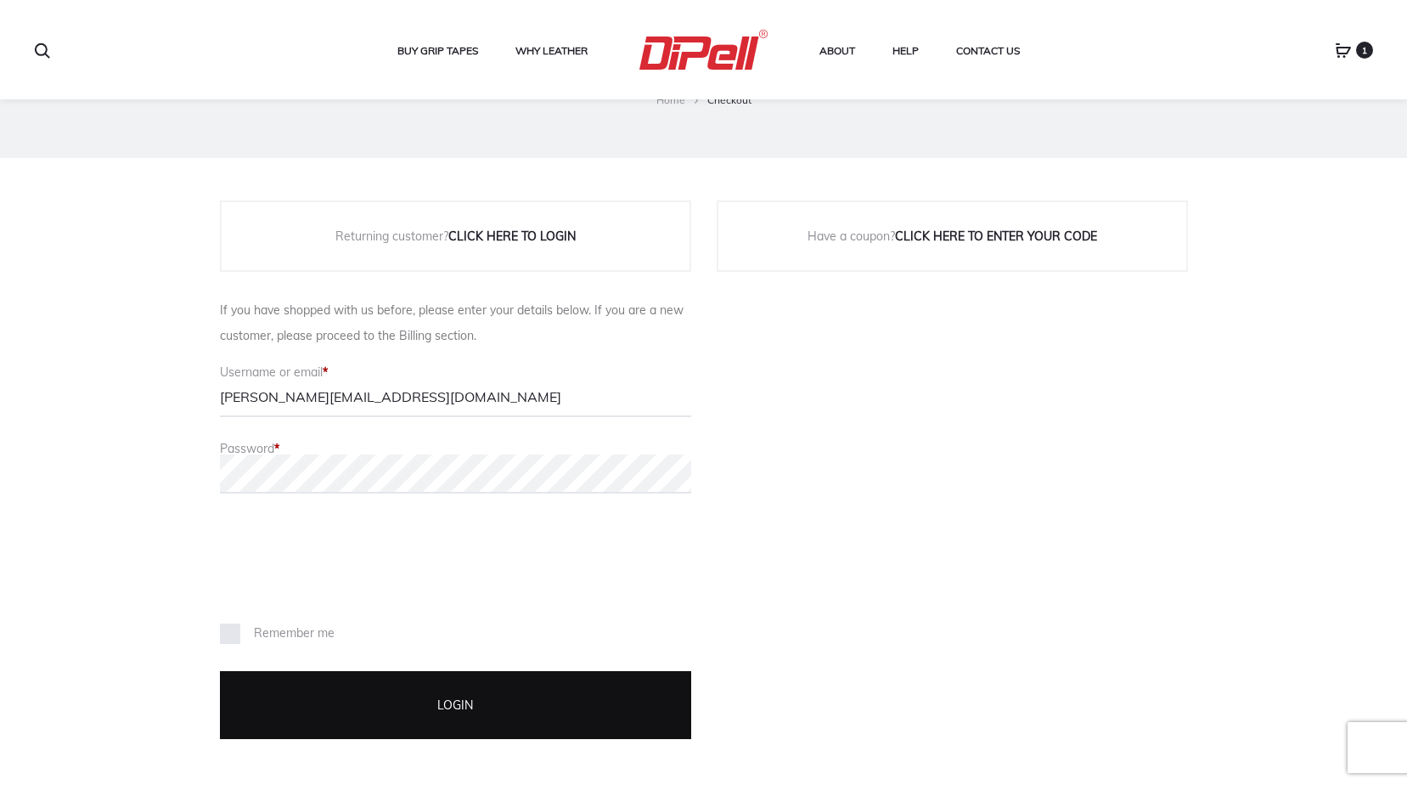
click at [442, 710] on button "Login" at bounding box center [455, 705] width 471 height 68
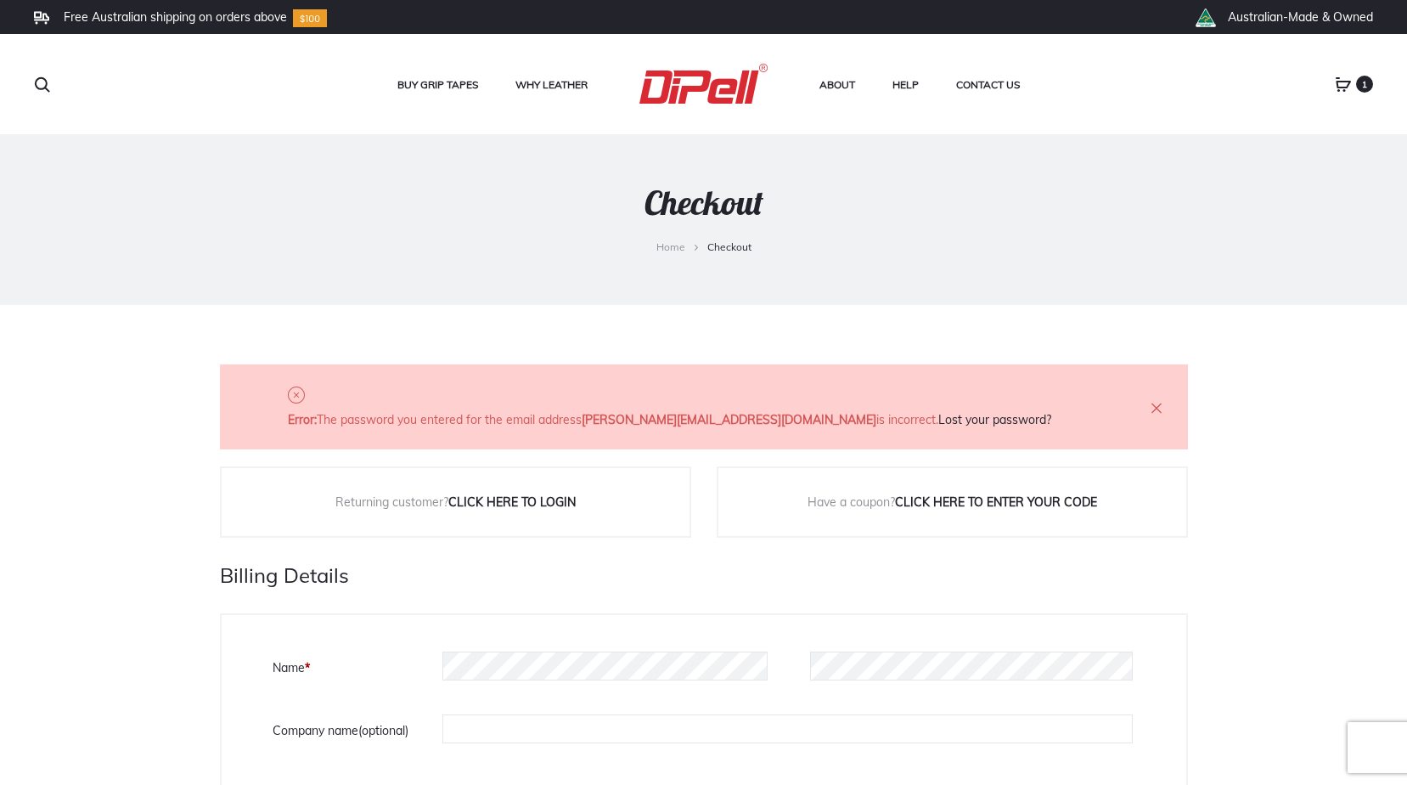
select select "VIC"
click at [938, 419] on link "Lost your password?" at bounding box center [994, 419] width 113 height 15
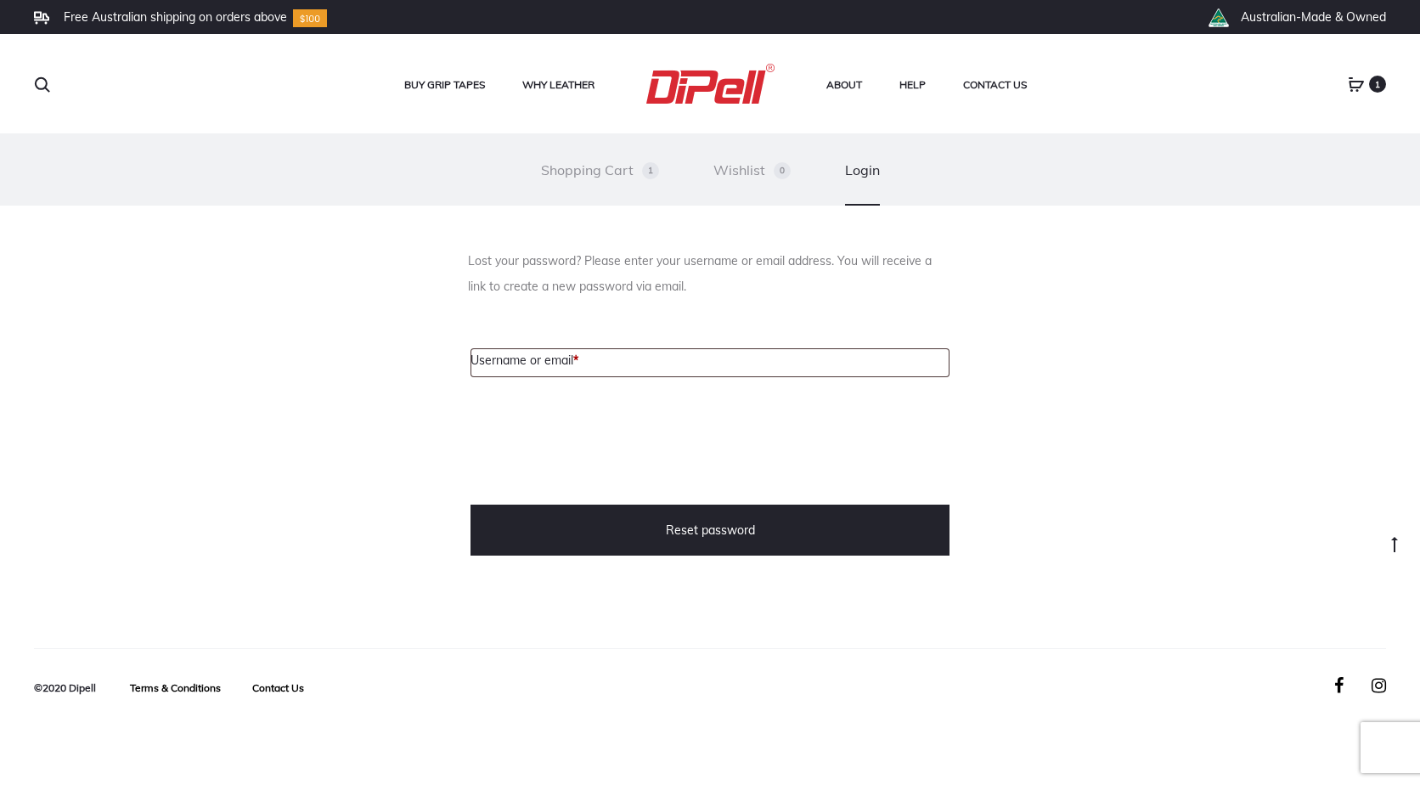
click at [509, 360] on label "Username or email * Required" at bounding box center [524, 360] width 108 height 24
click at [509, 360] on input "Username or email * Required" at bounding box center [709, 362] width 479 height 29
type input "[PERSON_NAME][EMAIL_ADDRESS][DOMAIN_NAME]"
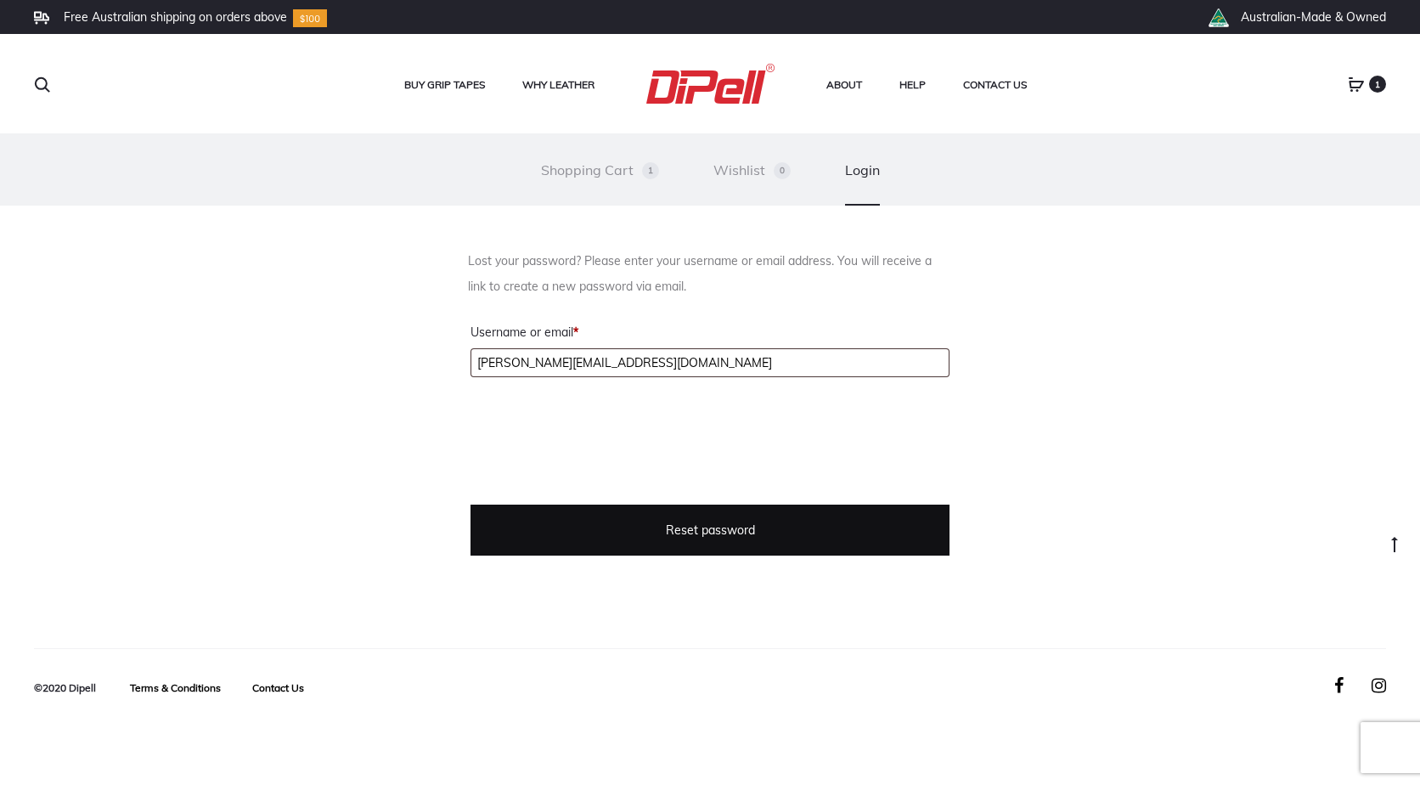
click at [627, 526] on button "Reset password" at bounding box center [709, 529] width 479 height 51
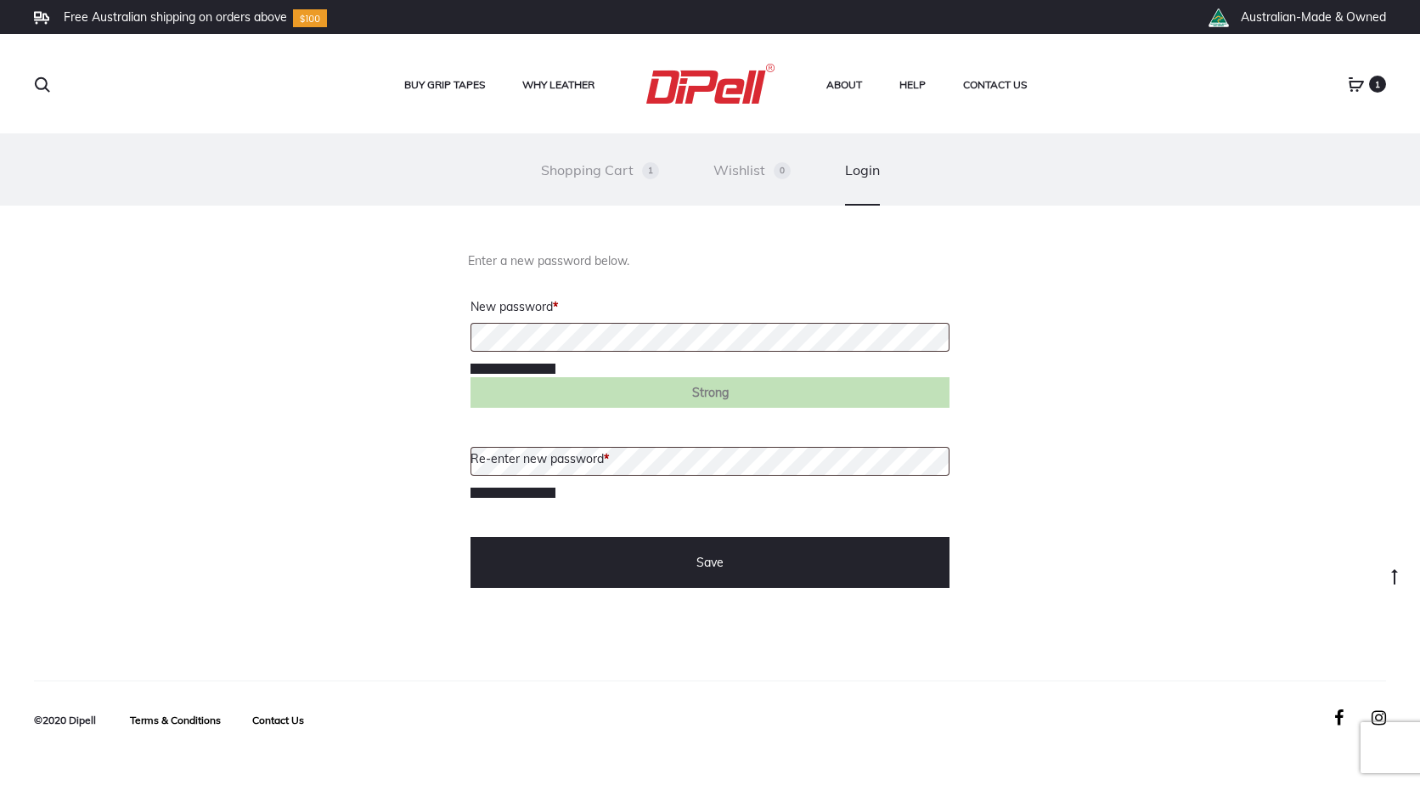
click at [568, 456] on label "Re-enter new password * Required" at bounding box center [539, 459] width 138 height 24
click at [671, 503] on p "Re-enter new password * Required" at bounding box center [710, 459] width 484 height 88
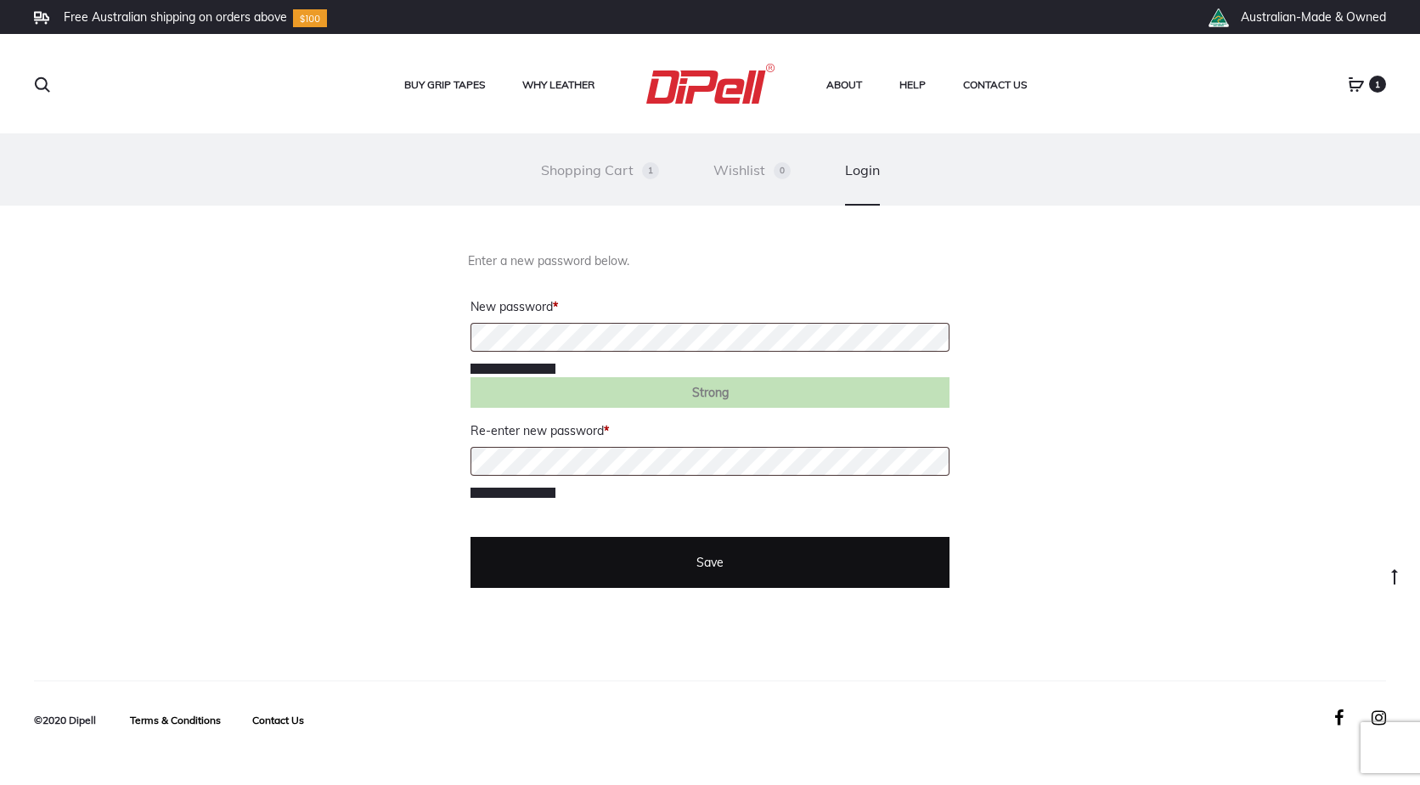
click at [599, 546] on button "Save" at bounding box center [709, 562] width 479 height 51
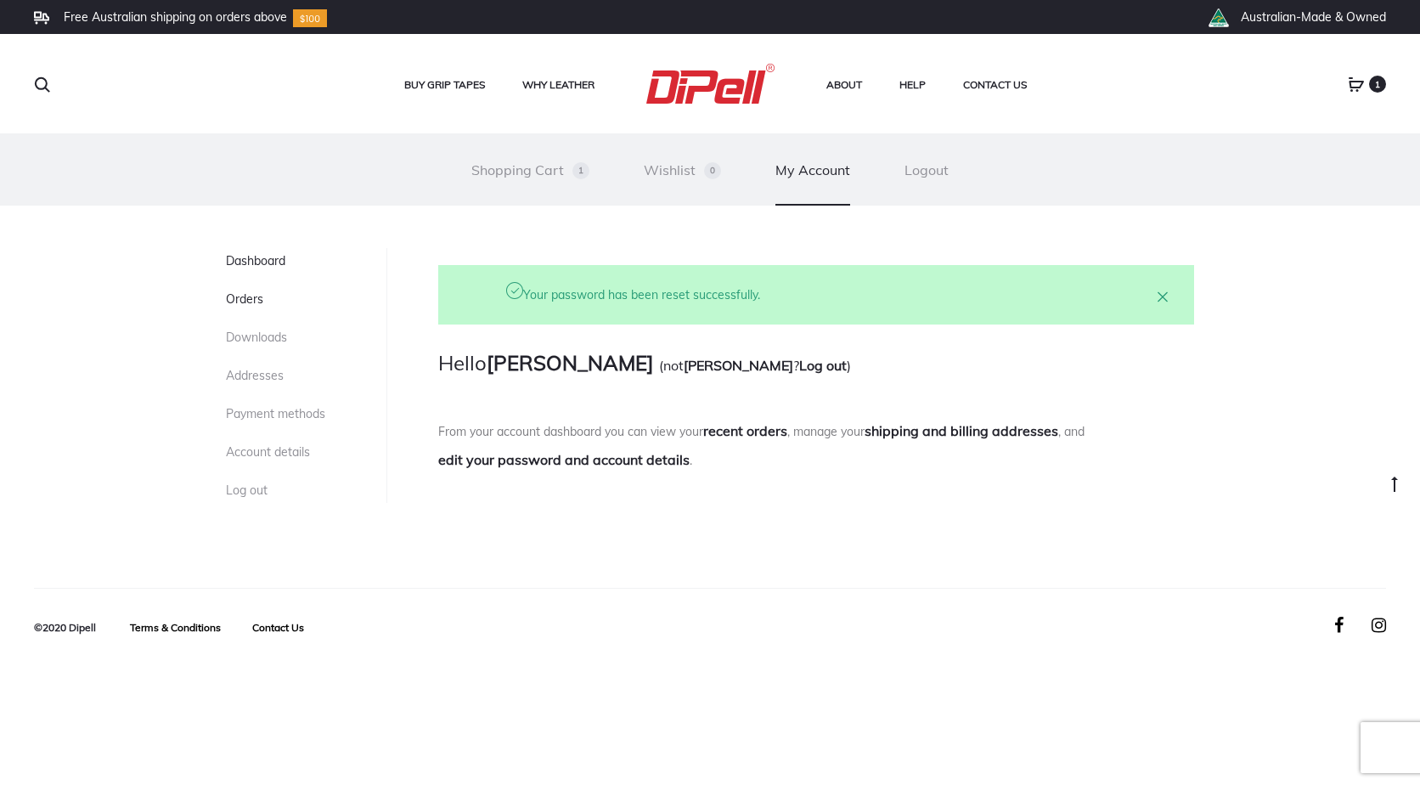
click at [259, 298] on link "Orders" at bounding box center [244, 298] width 37 height 15
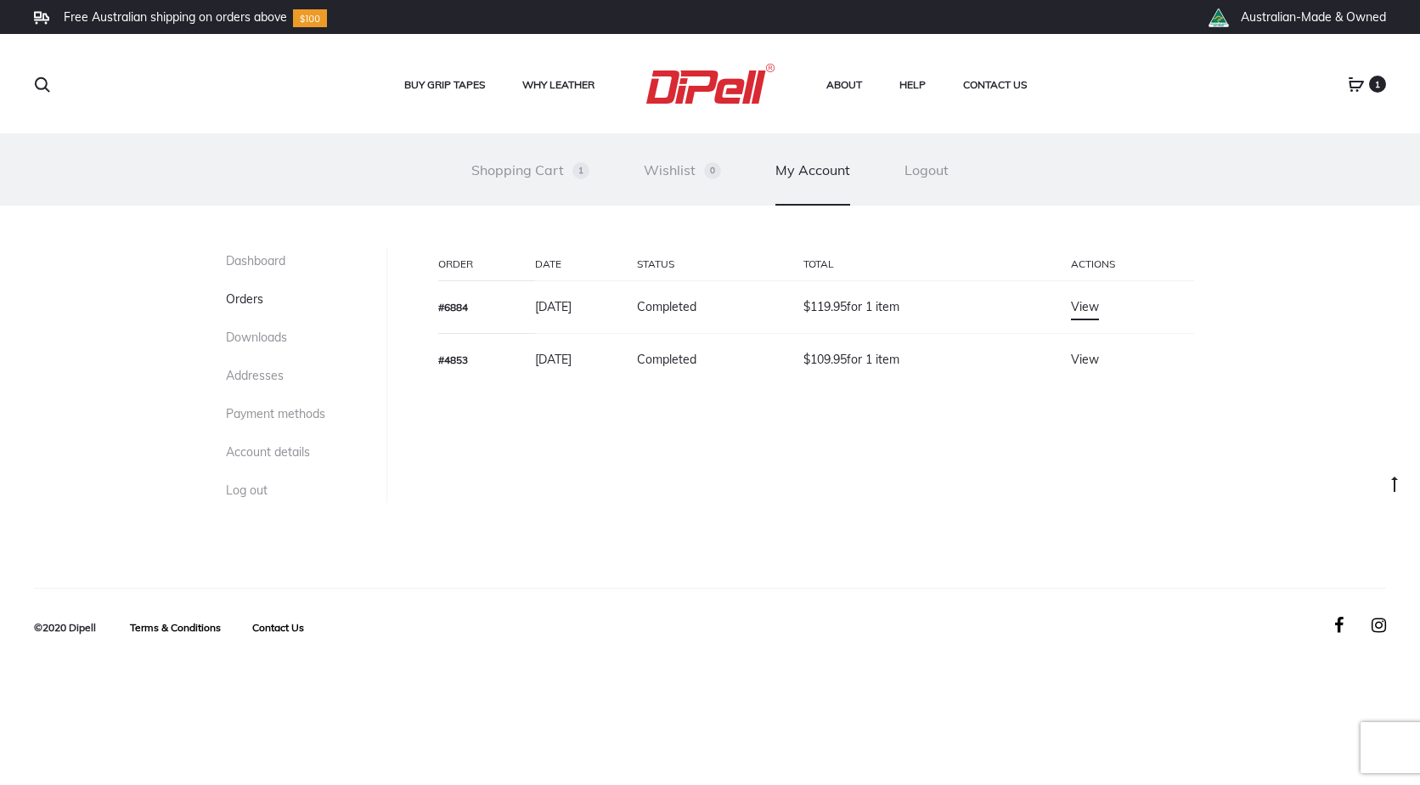
click at [1099, 302] on link "View" at bounding box center [1085, 307] width 28 height 18
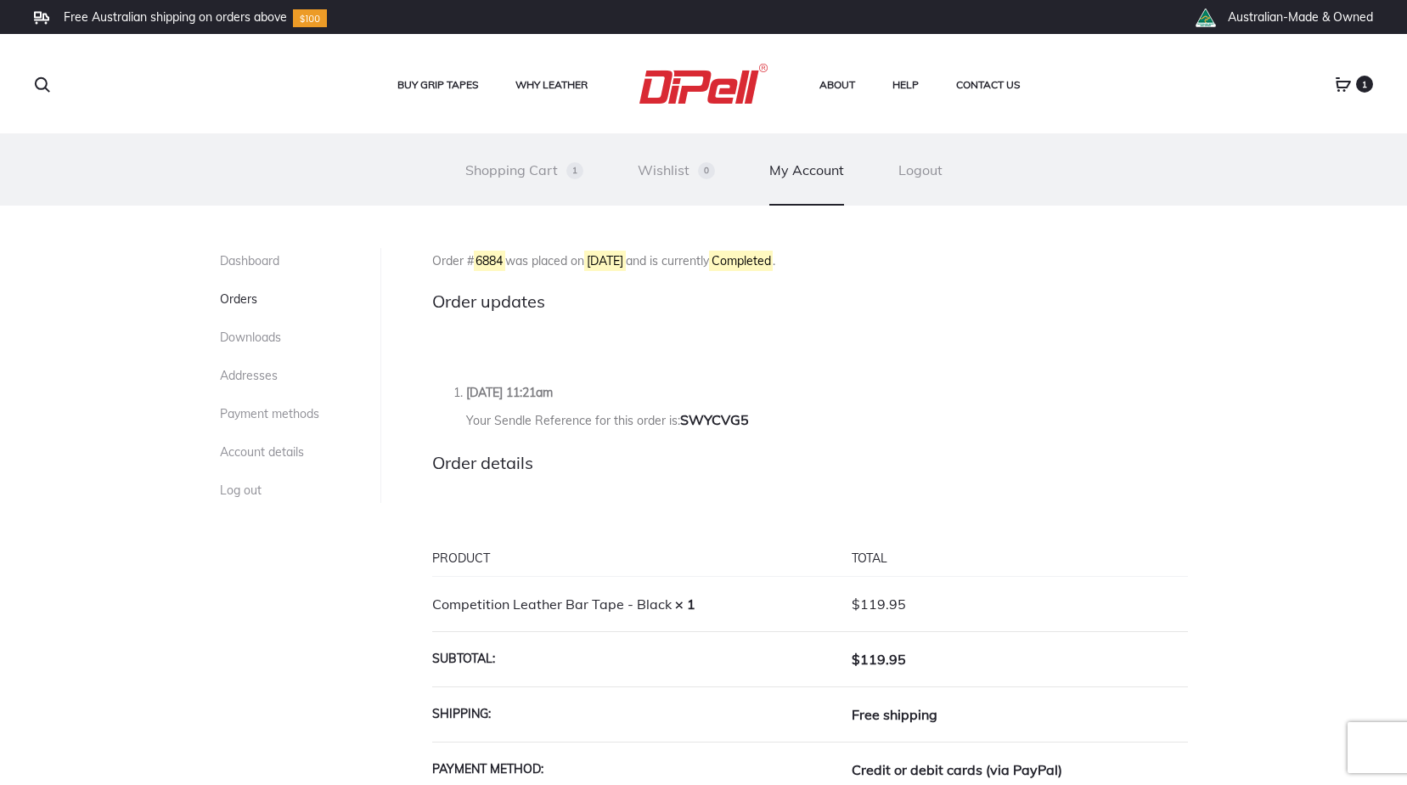
click at [247, 294] on link "Orders" at bounding box center [238, 298] width 37 height 15
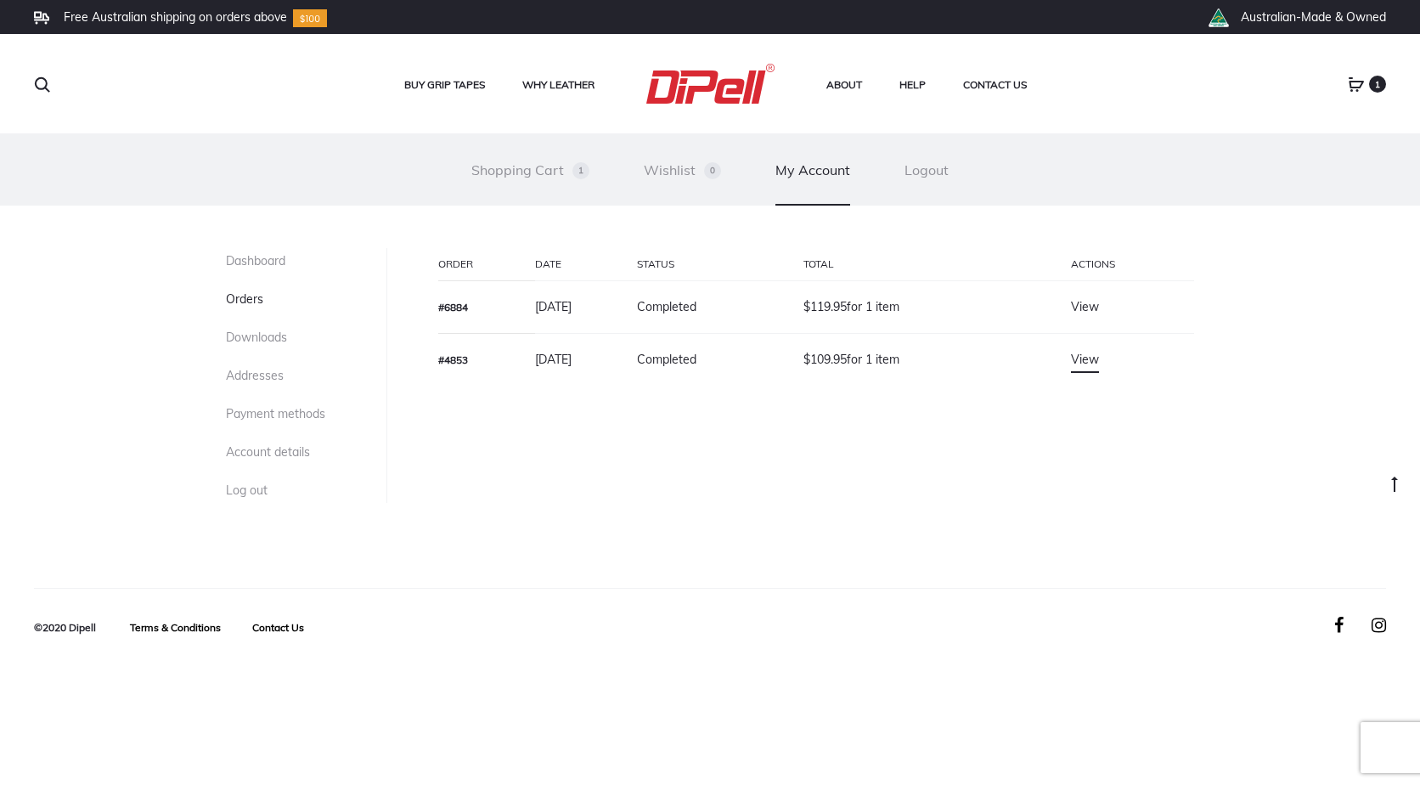
click at [1099, 360] on link "View" at bounding box center [1085, 360] width 28 height 18
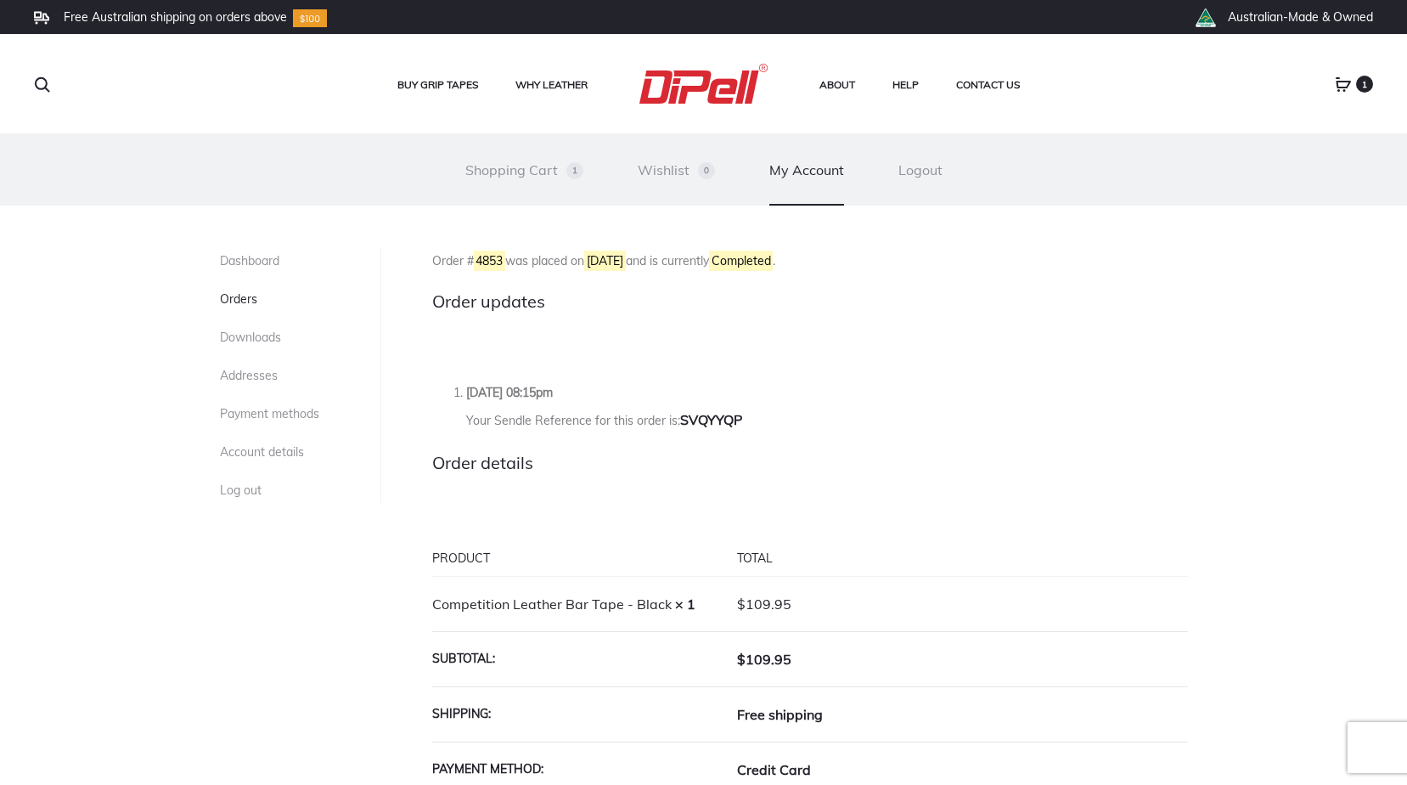
click at [1359, 81] on span "1" at bounding box center [1364, 84] width 17 height 17
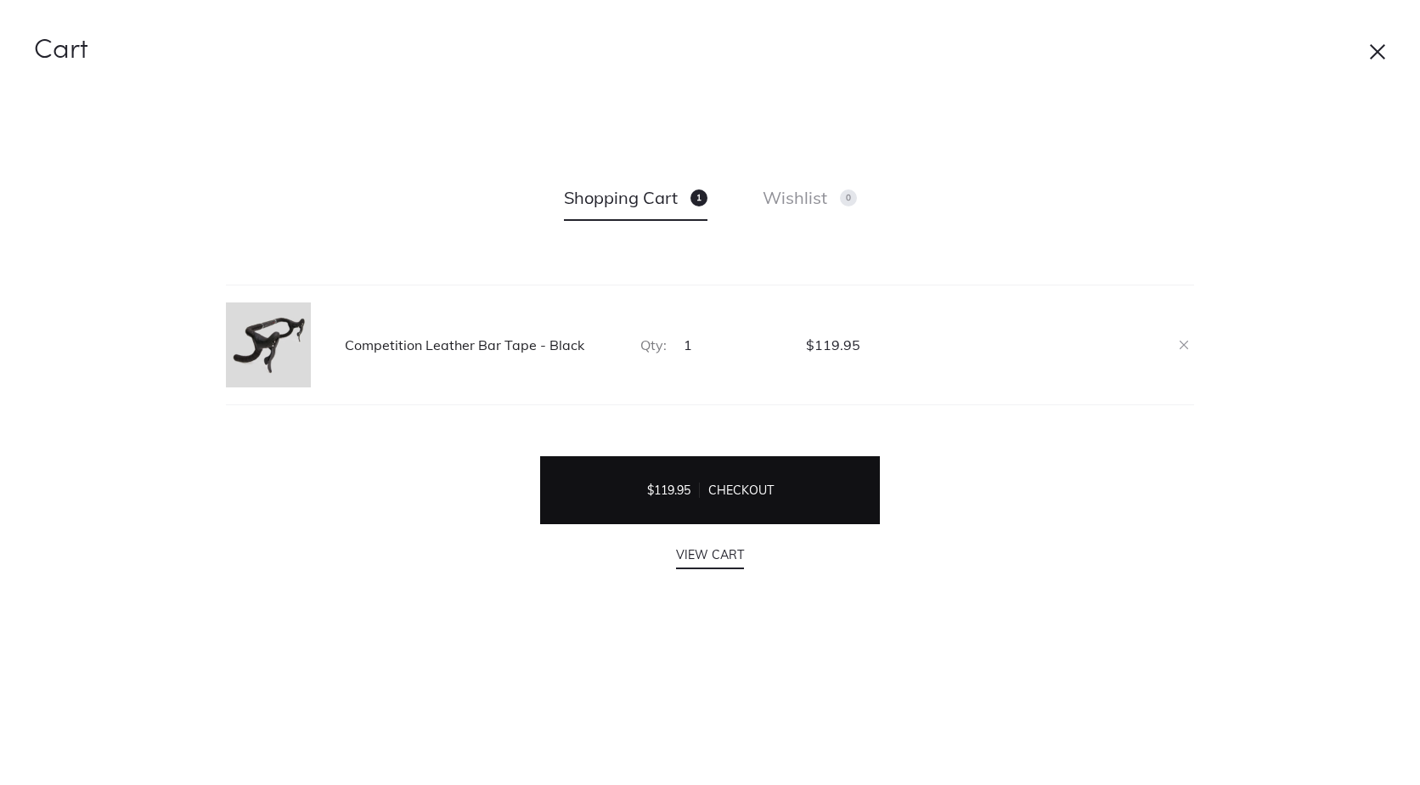
click at [746, 490] on span "Checkout" at bounding box center [741, 489] width 82 height 15
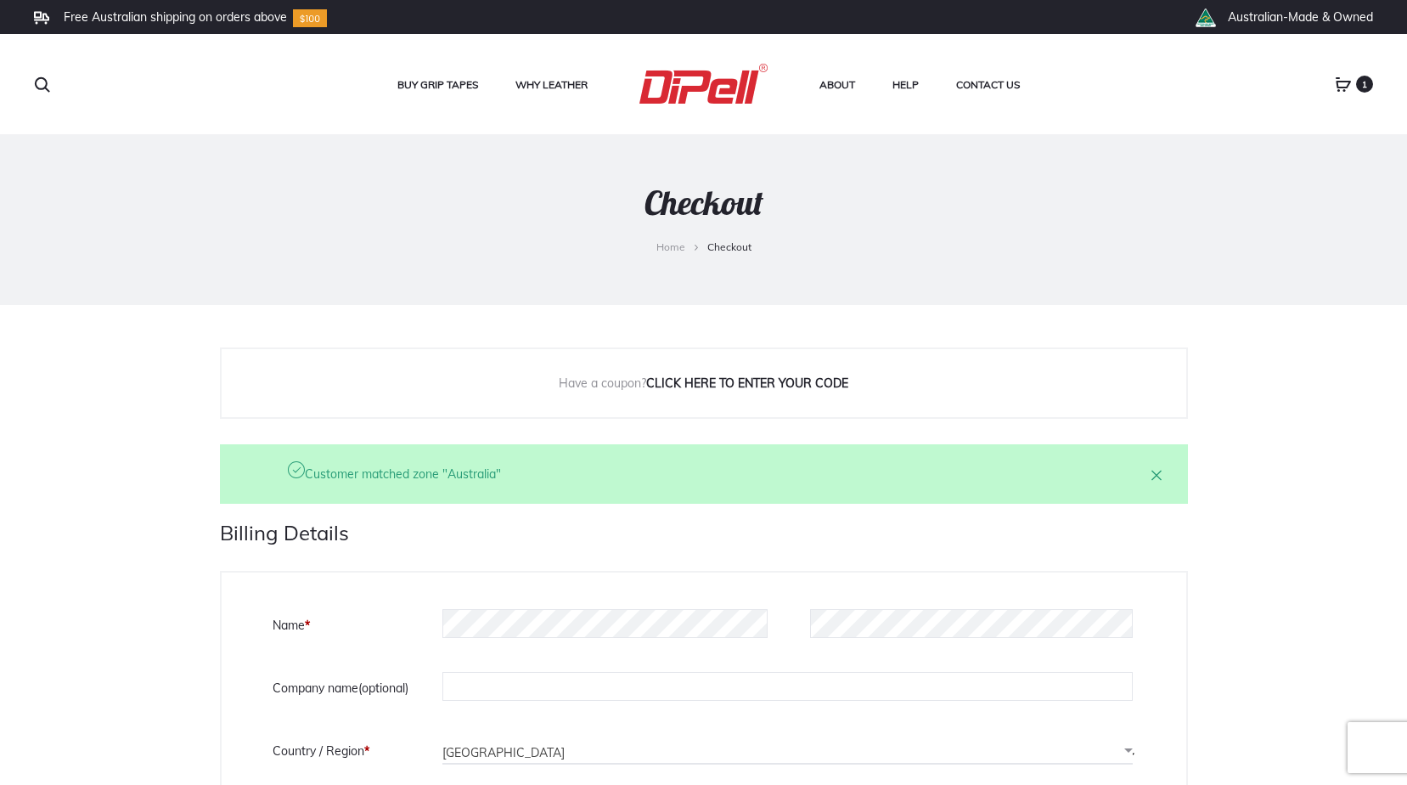
select select "WA"
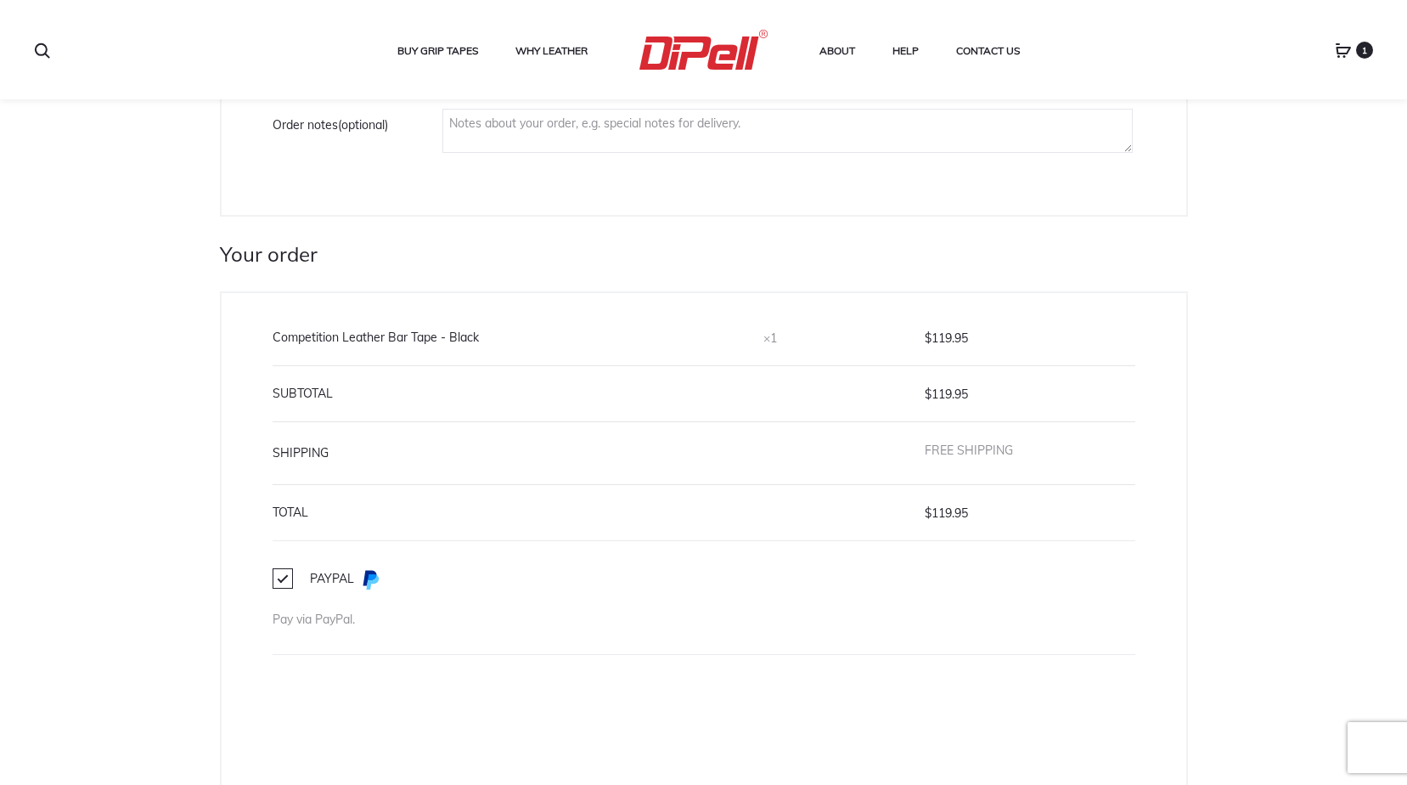
scroll to position [1550, 0]
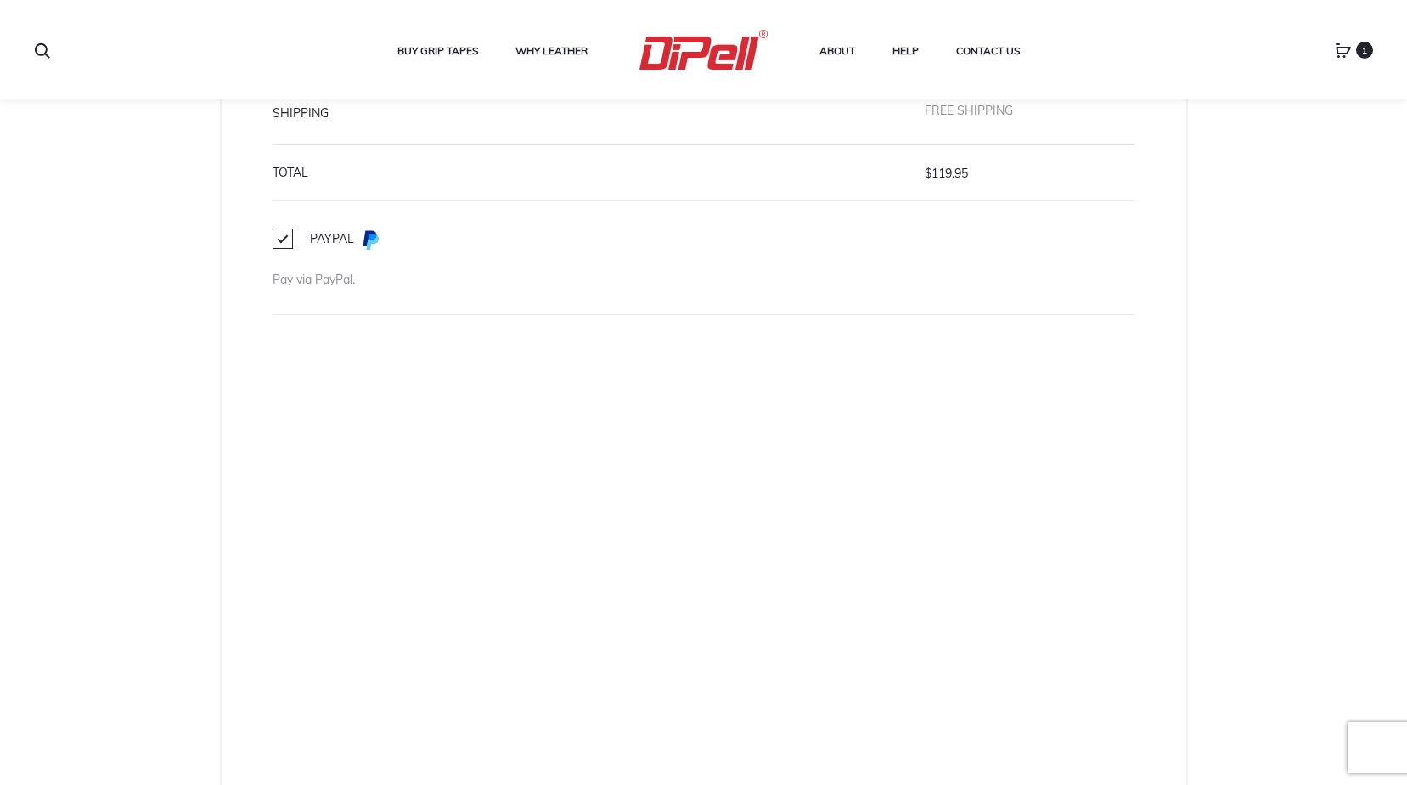
click at [280, 235] on label "PayPal" at bounding box center [327, 239] width 108 height 19
click at [0, 0] on input "PayPal" at bounding box center [0, 0] width 0 height 0
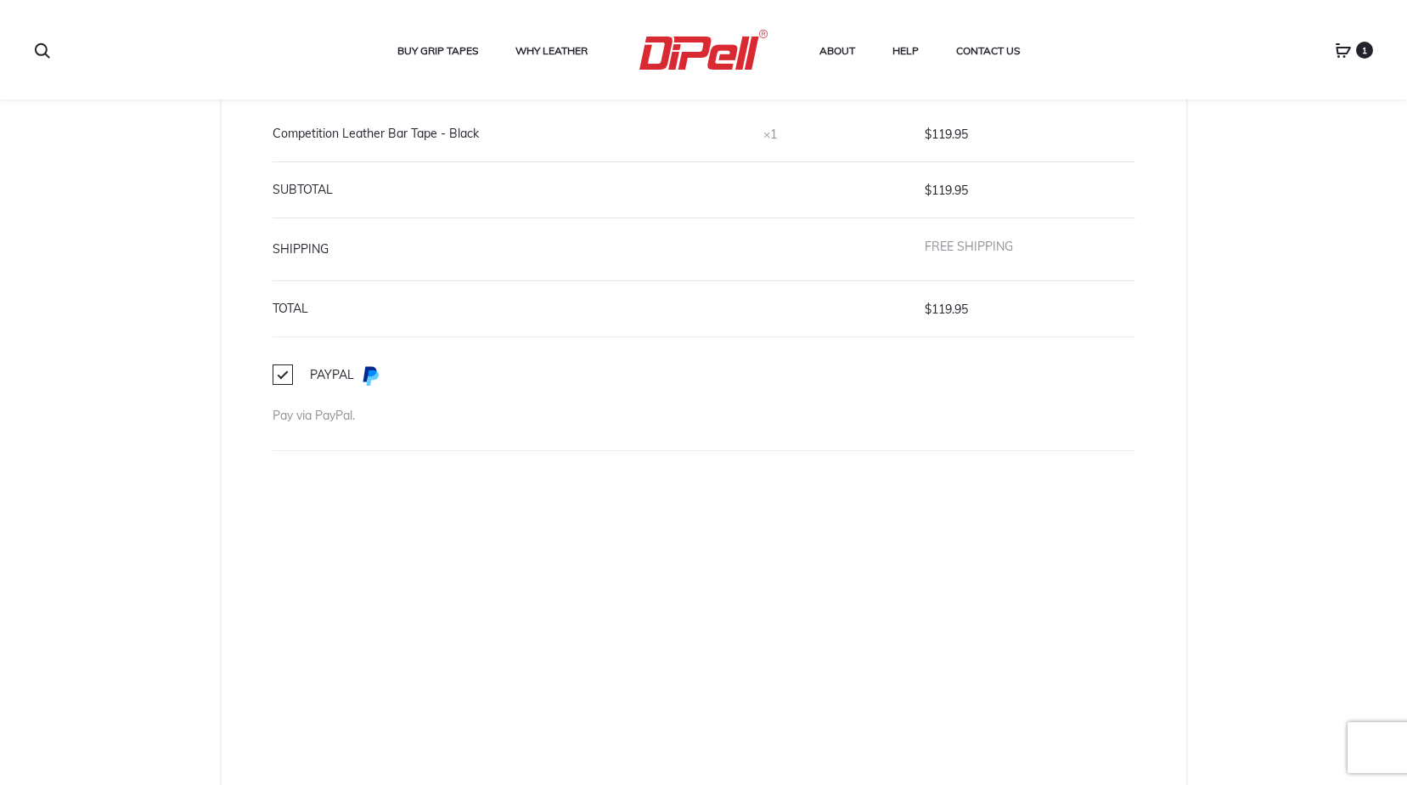
scroll to position [1381, 0]
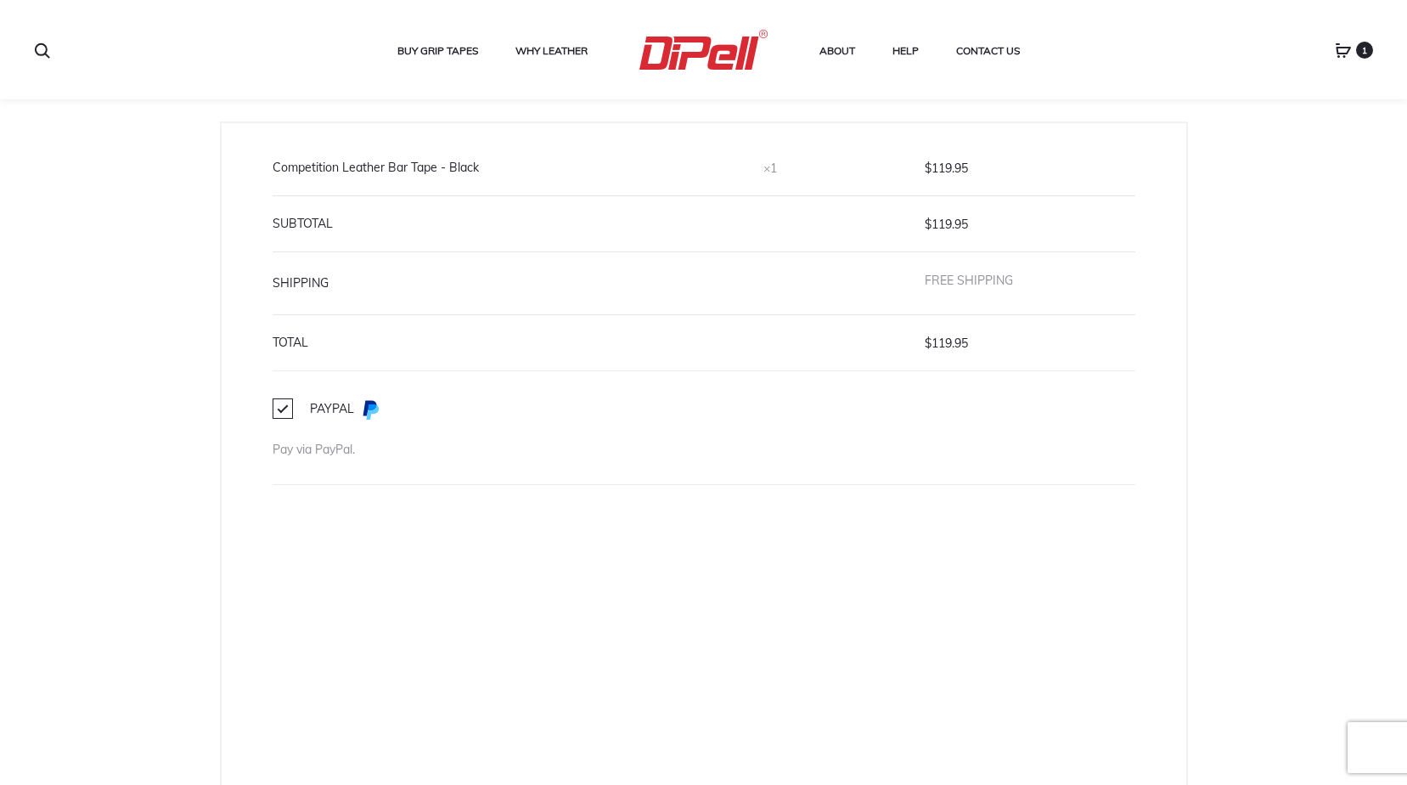
click at [278, 408] on label "PayPal" at bounding box center [327, 409] width 108 height 19
click at [0, 0] on input "PayPal" at bounding box center [0, 0] width 0 height 0
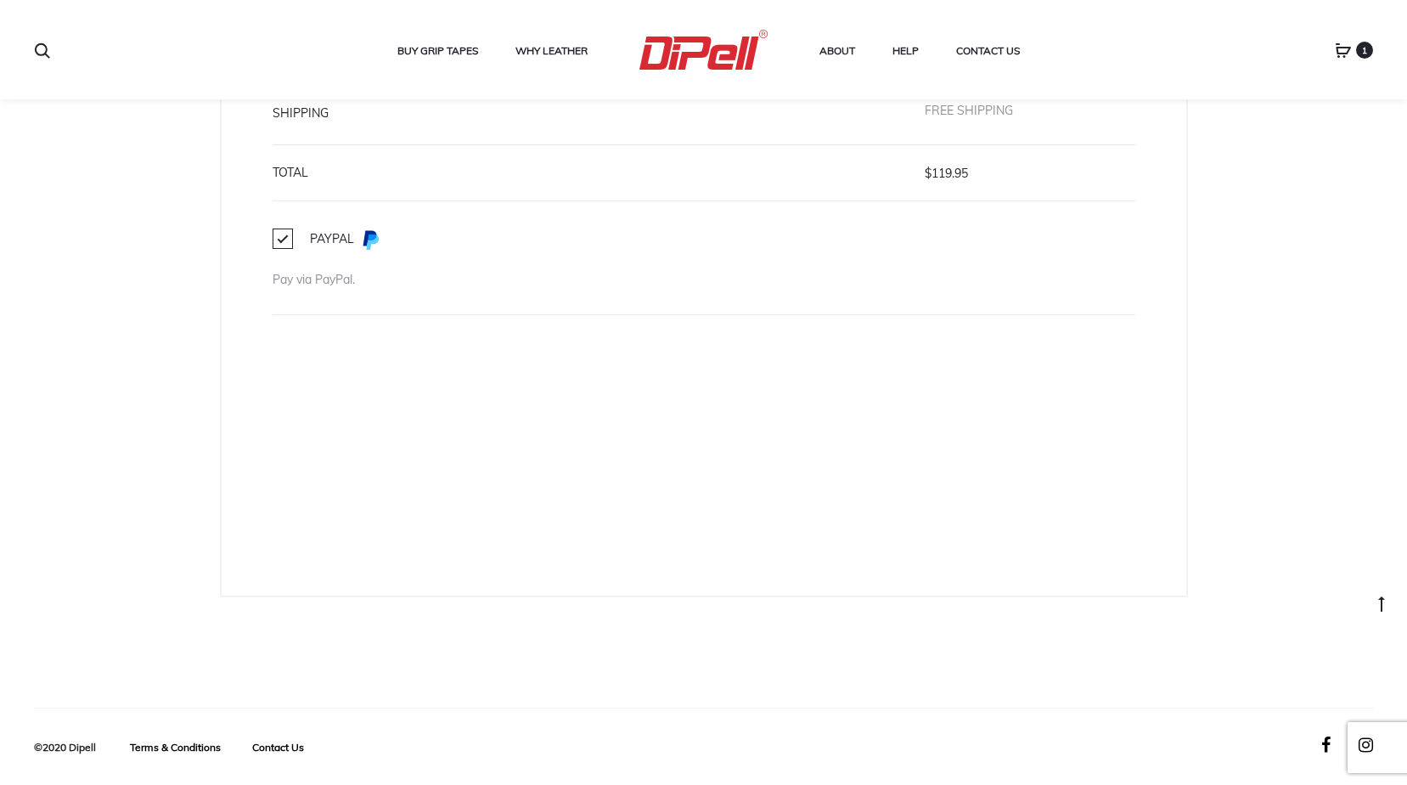
scroll to position [1550, 0]
click at [281, 238] on label "PayPal" at bounding box center [327, 239] width 108 height 19
click at [0, 0] on input "PayPal" at bounding box center [0, 0] width 0 height 0
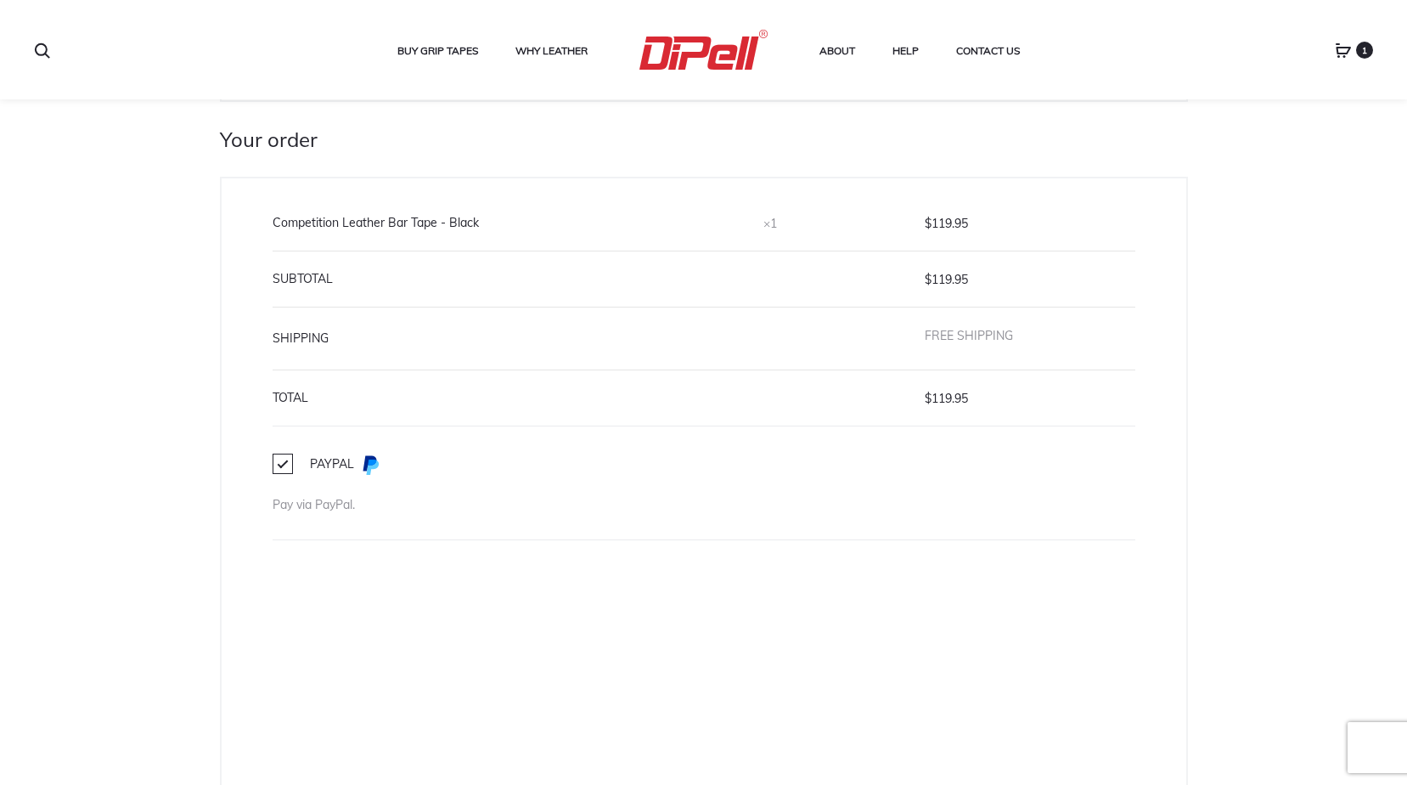
scroll to position [1296, 0]
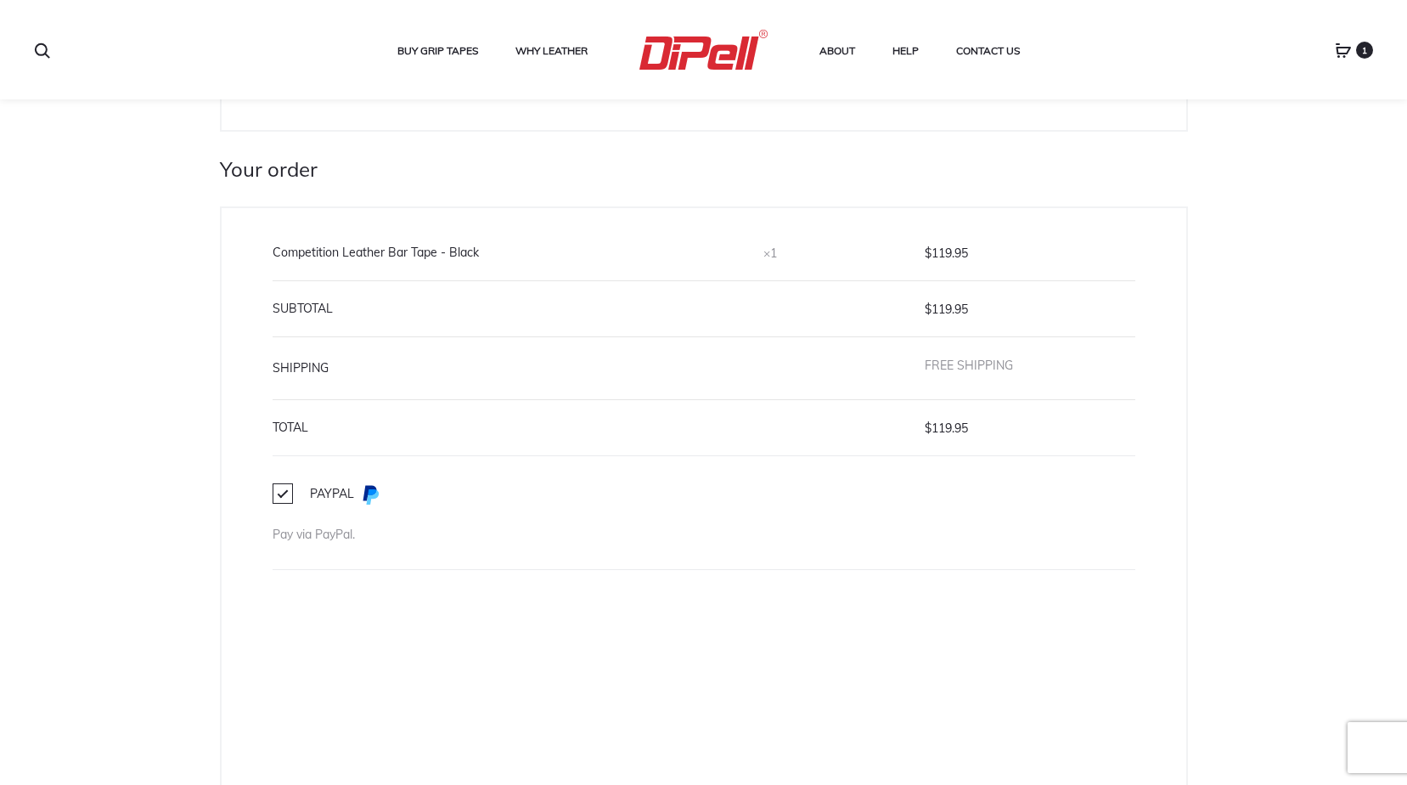
click at [371, 492] on img at bounding box center [370, 494] width 20 height 20
click at [0, 0] on input "PayPal" at bounding box center [0, 0] width 0 height 0
click at [286, 492] on label "PayPal" at bounding box center [327, 494] width 108 height 19
click at [0, 0] on input "PayPal" at bounding box center [0, 0] width 0 height 0
click at [288, 492] on label "PayPal" at bounding box center [327, 494] width 108 height 19
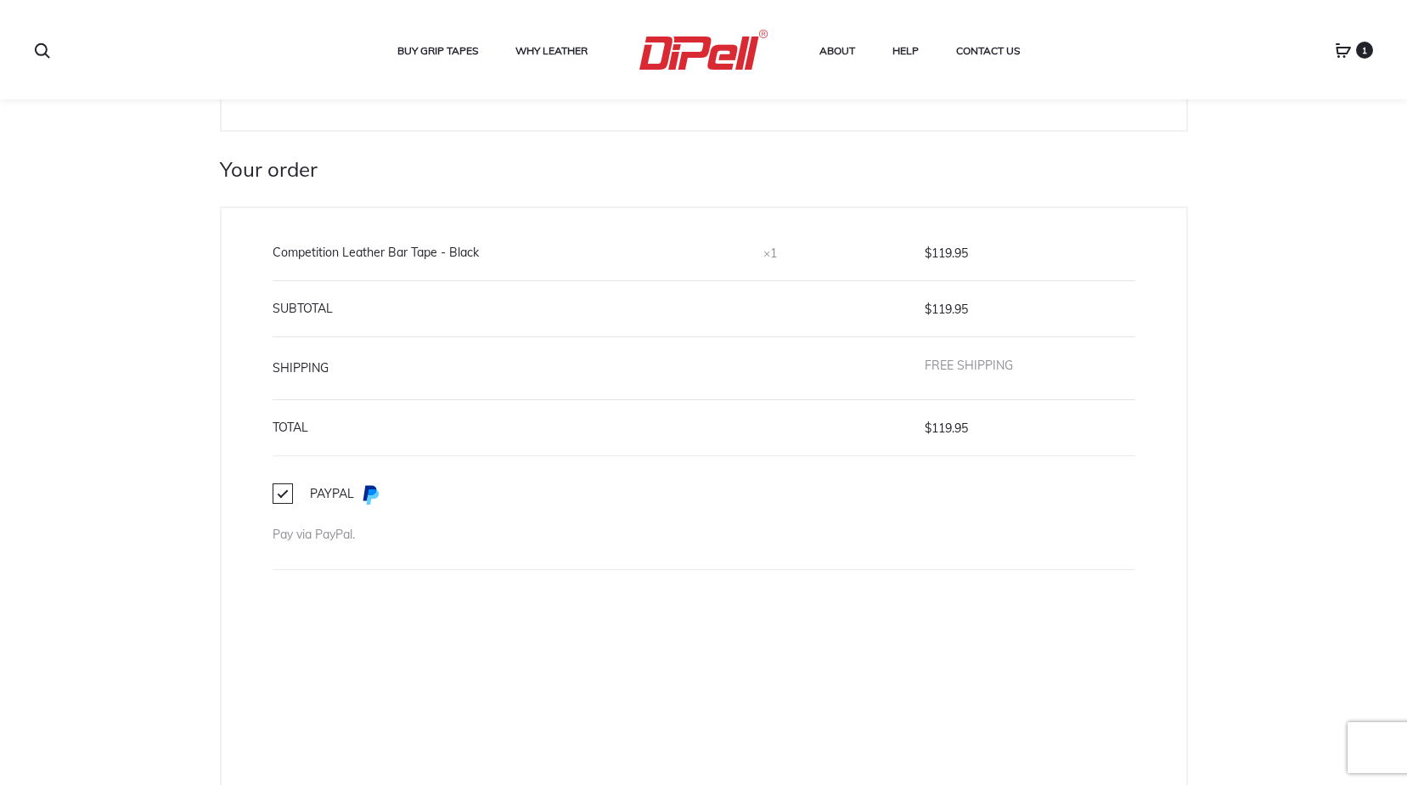
click at [0, 0] on input "PayPal" at bounding box center [0, 0] width 0 height 0
click at [284, 492] on label "PayPal" at bounding box center [327, 494] width 108 height 19
click at [0, 0] on input "PayPal" at bounding box center [0, 0] width 0 height 0
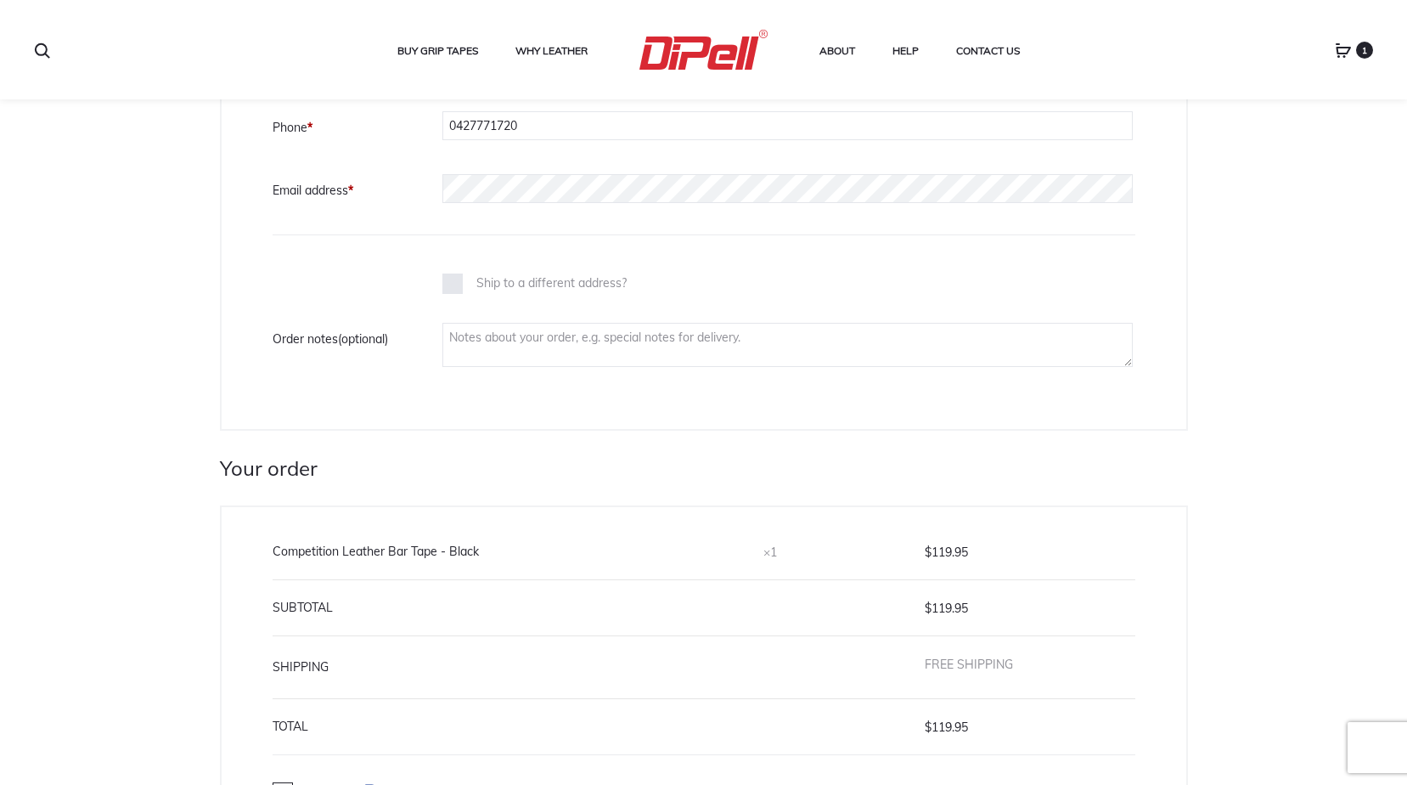
scroll to position [956, 0]
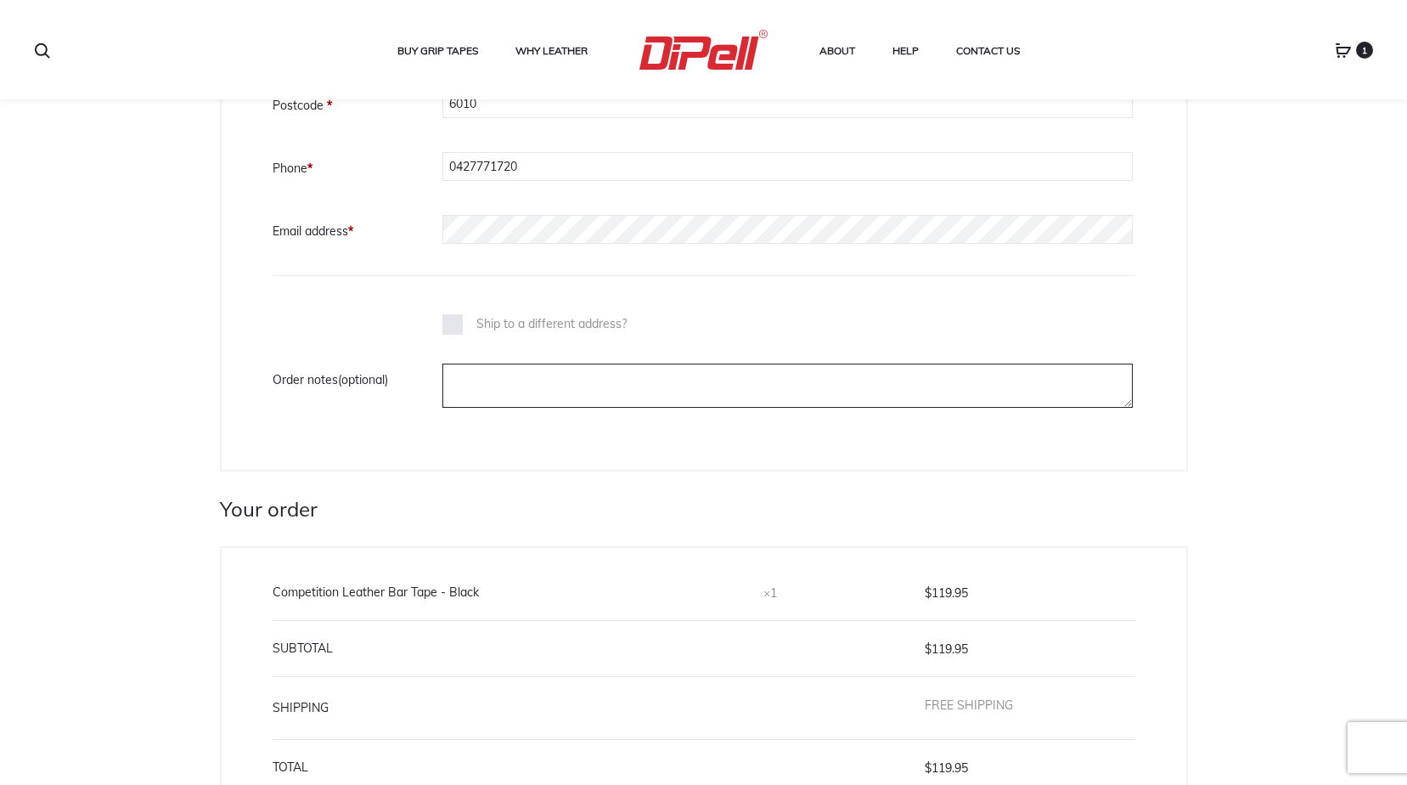
click at [492, 380] on textarea "Order notes (optional)" at bounding box center [787, 385] width 690 height 44
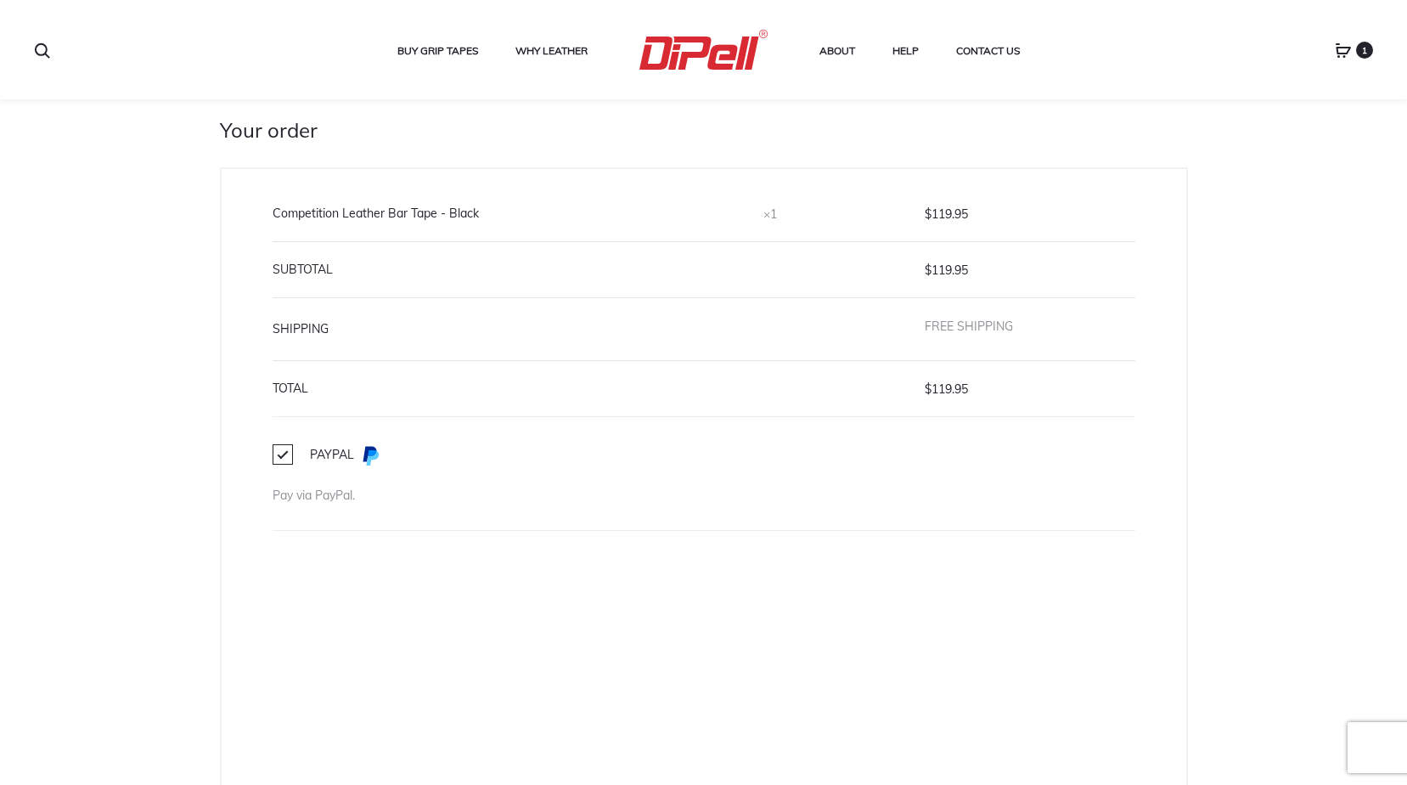
scroll to position [1381, 0]
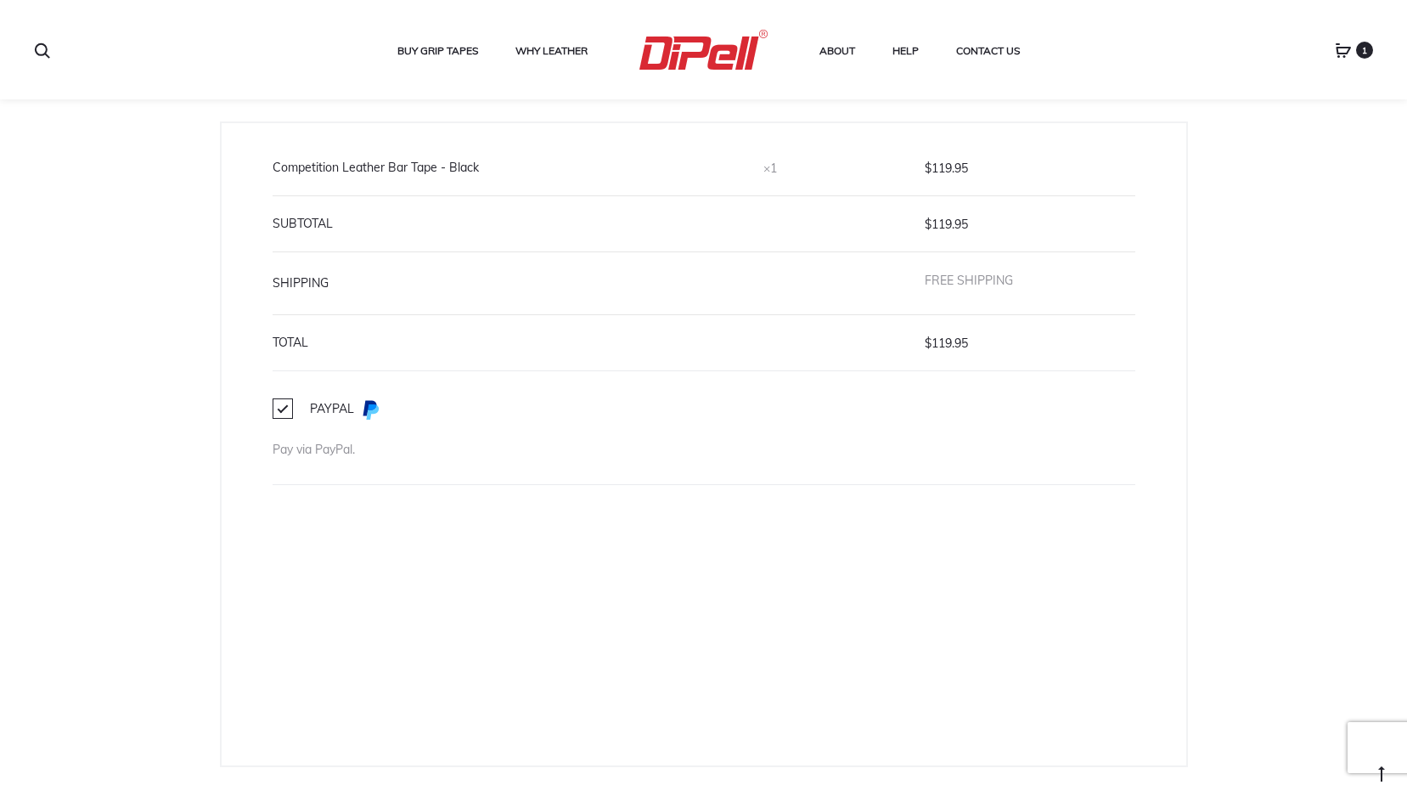
click at [376, 408] on img at bounding box center [370, 409] width 20 height 20
click at [0, 0] on input "PayPal" at bounding box center [0, 0] width 0 height 0
click at [279, 404] on label "PayPal" at bounding box center [327, 409] width 108 height 19
click at [0, 0] on input "PayPal" at bounding box center [0, 0] width 0 height 0
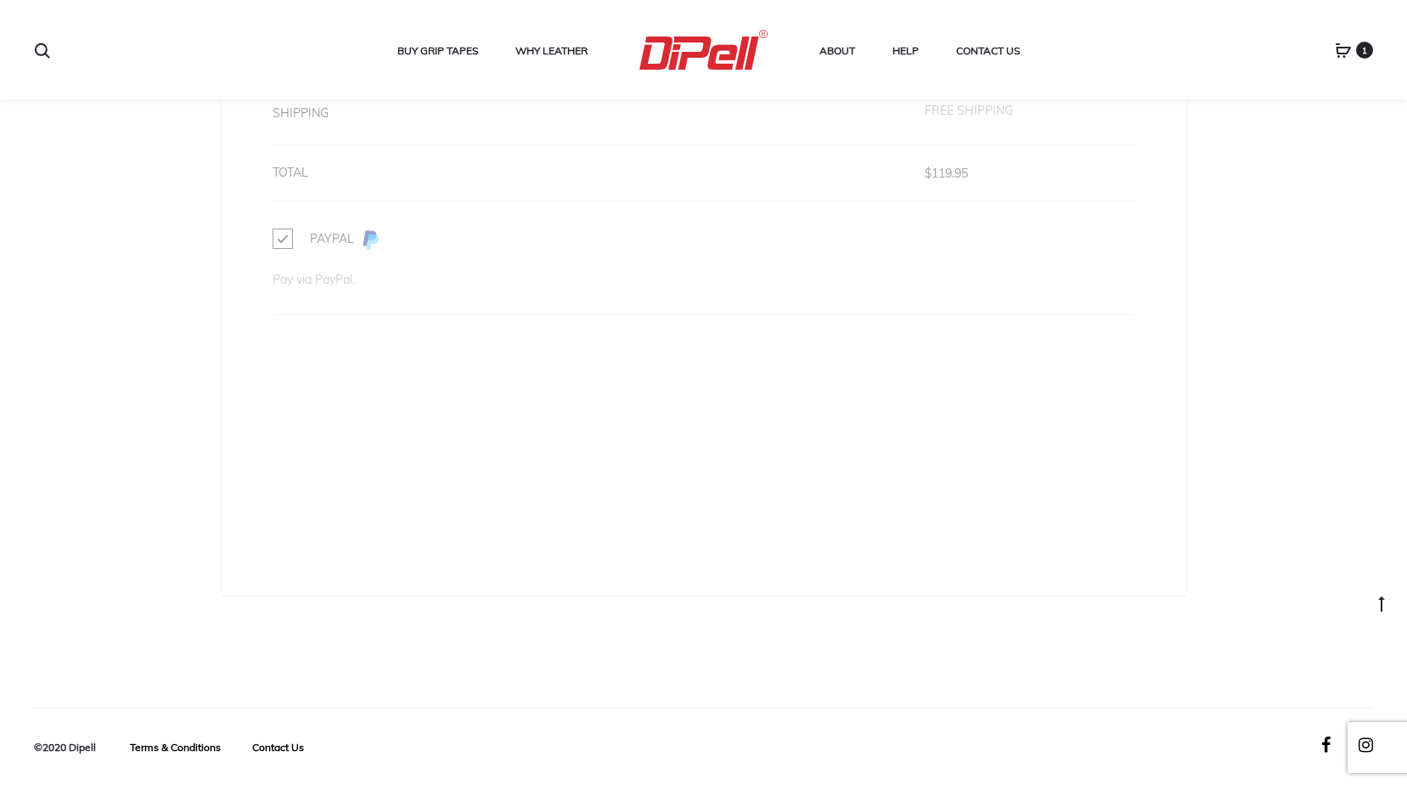
scroll to position [1474, 0]
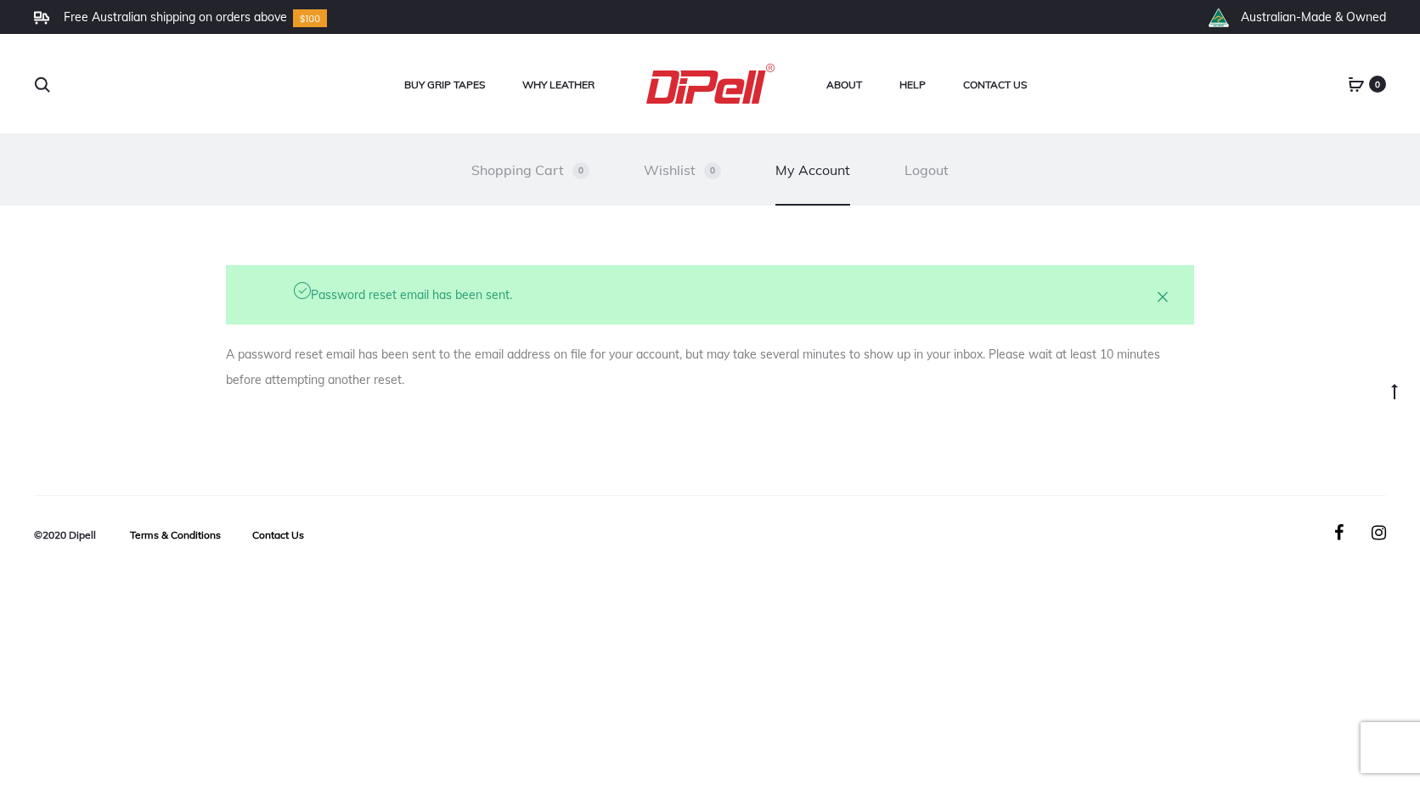
click at [811, 168] on link "My Account" at bounding box center [812, 169] width 75 height 71
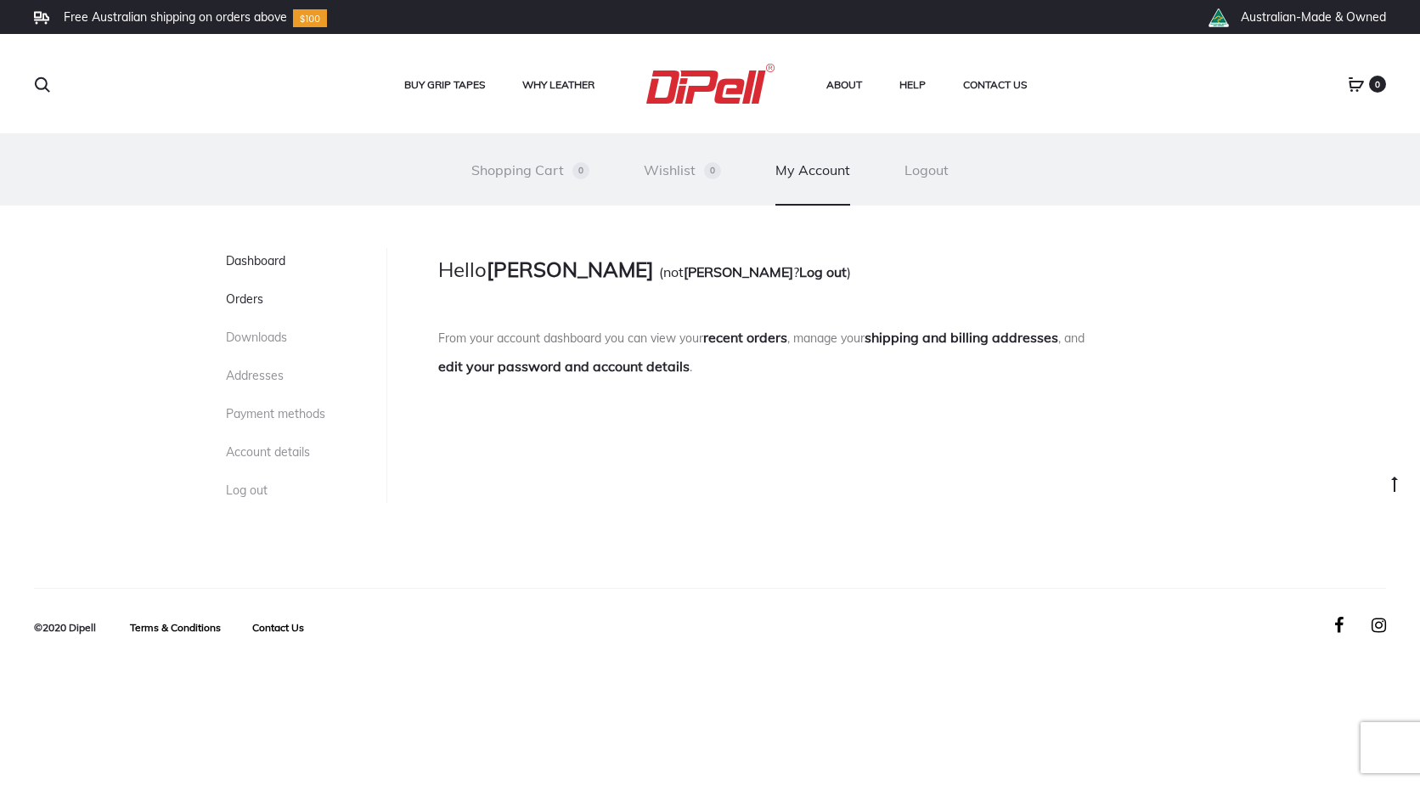
click at [257, 295] on link "Orders" at bounding box center [244, 298] width 37 height 15
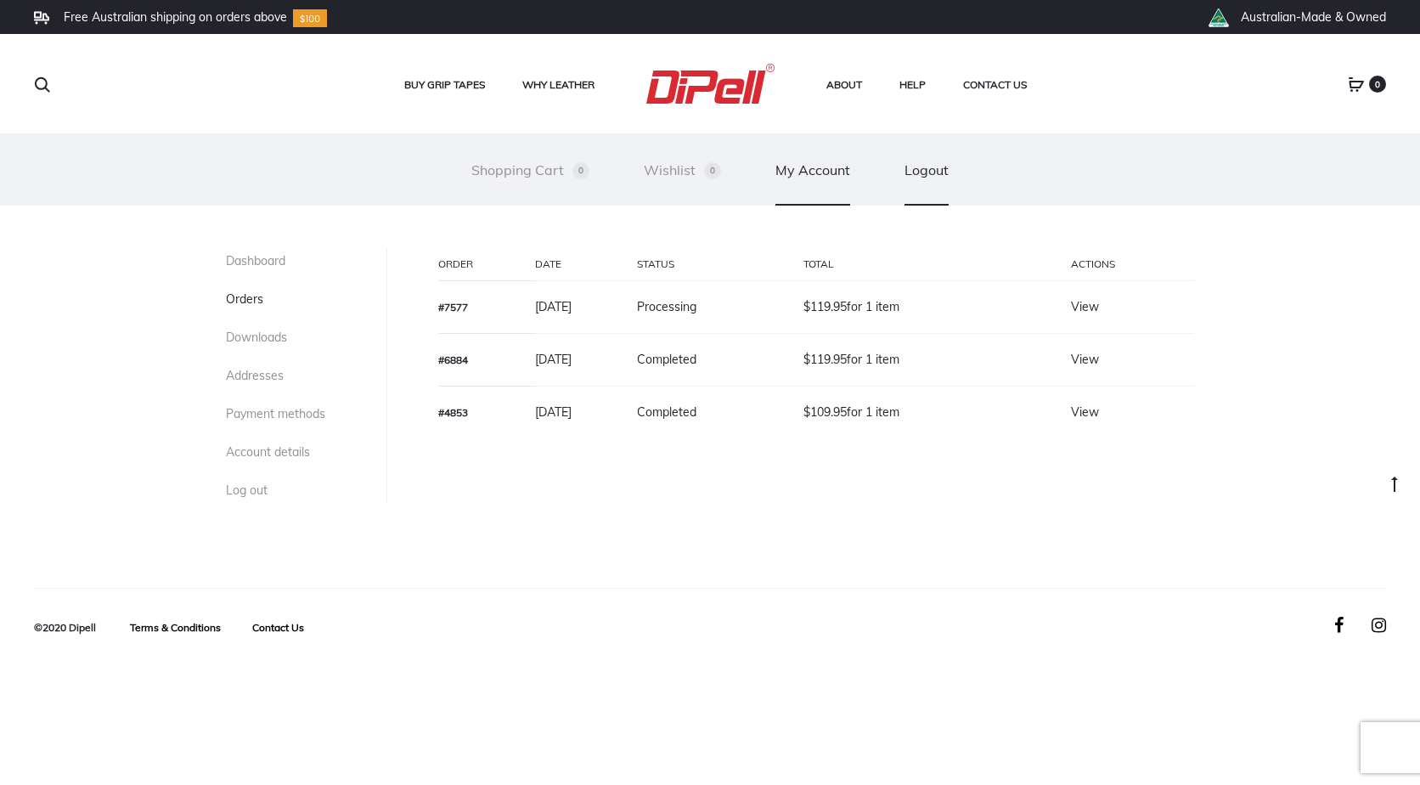
click at [933, 171] on link "Logout" at bounding box center [926, 169] width 44 height 71
